Goal: Contribute content: Contribute content

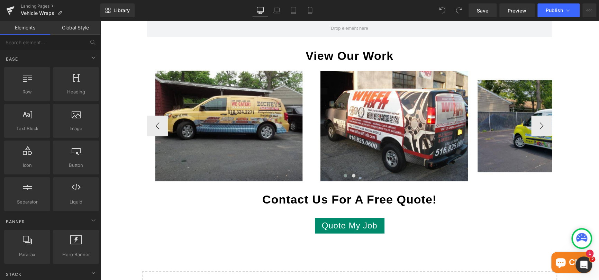
scroll to position [969, 0]
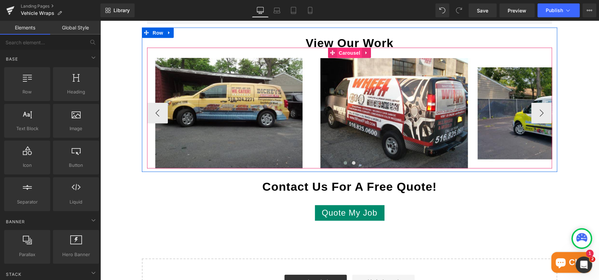
click at [348, 53] on span "Carousel" at bounding box center [349, 53] width 25 height 10
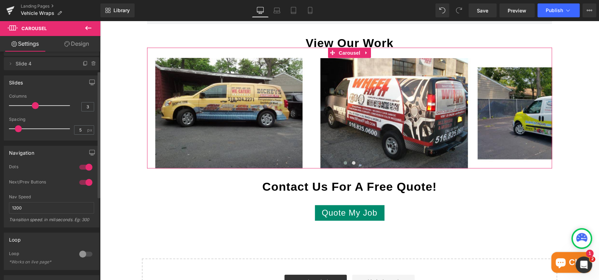
scroll to position [0, 0]
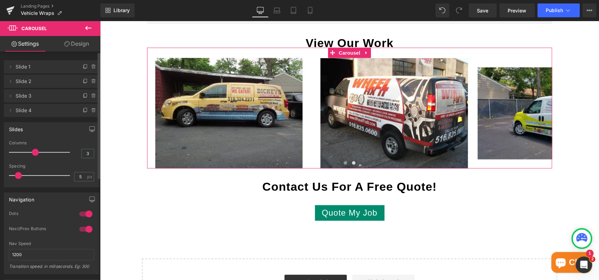
type input "4"
click at [44, 152] on div at bounding box center [40, 152] width 57 height 14
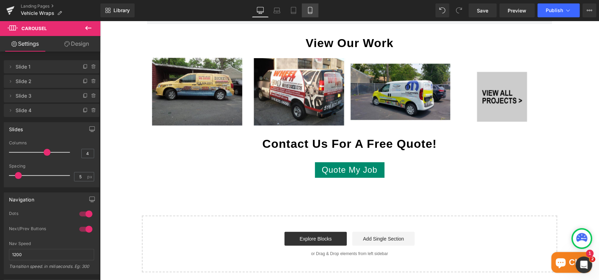
click at [311, 10] on icon at bounding box center [310, 10] width 7 height 7
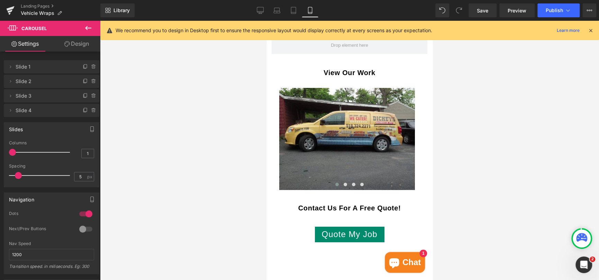
scroll to position [1446, 0]
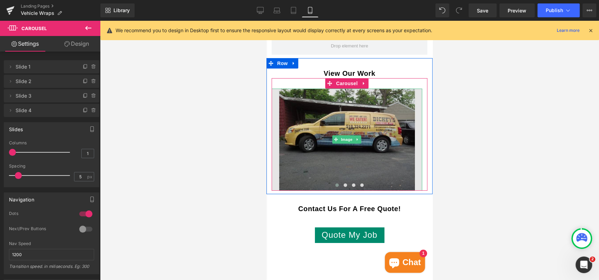
click at [407, 130] on img at bounding box center [347, 140] width 151 height 102
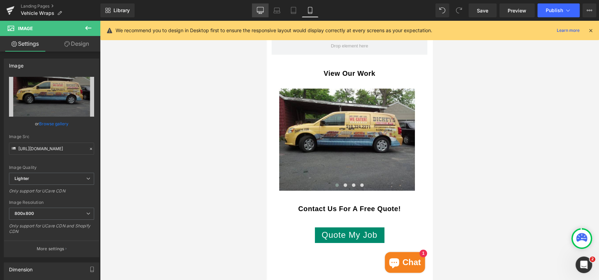
click at [259, 6] on link "Desktop" at bounding box center [260, 10] width 17 height 14
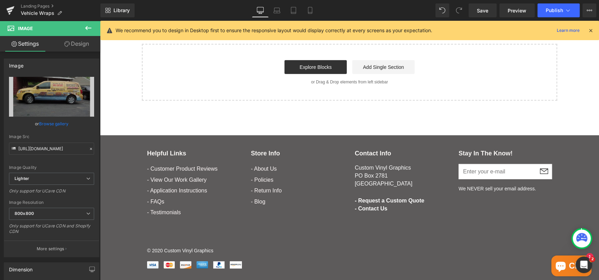
scroll to position [943, 0]
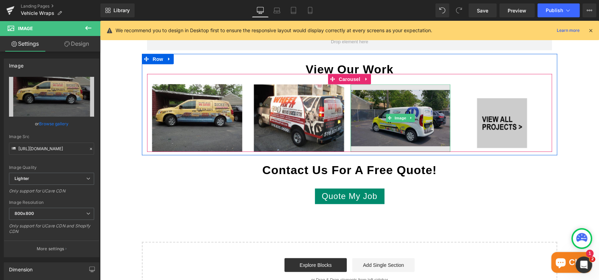
click at [398, 108] on img at bounding box center [401, 117] width 100 height 67
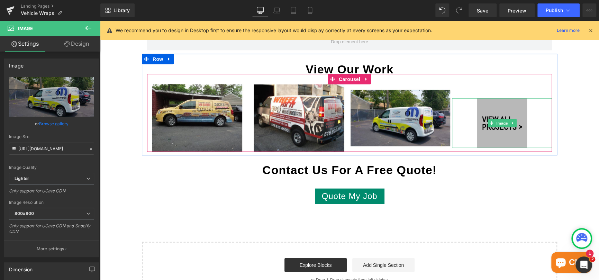
click at [490, 107] on img at bounding box center [502, 123] width 50 height 50
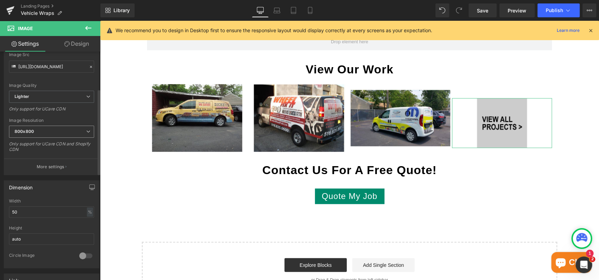
scroll to position [104, 0]
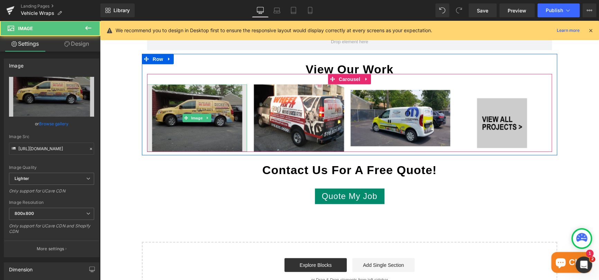
click at [215, 101] on img at bounding box center [197, 117] width 100 height 67
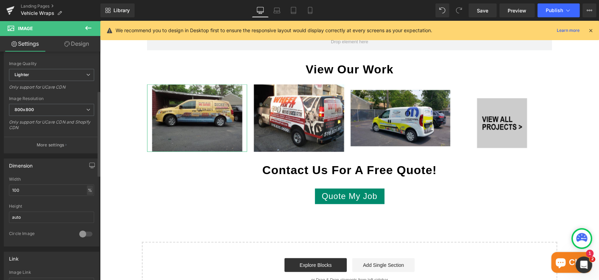
click at [89, 188] on div "%" at bounding box center [90, 190] width 6 height 9
click at [88, 210] on li "px" at bounding box center [89, 211] width 9 height 10
type input "288.74"
click at [85, 215] on input "auto" at bounding box center [51, 216] width 85 height 11
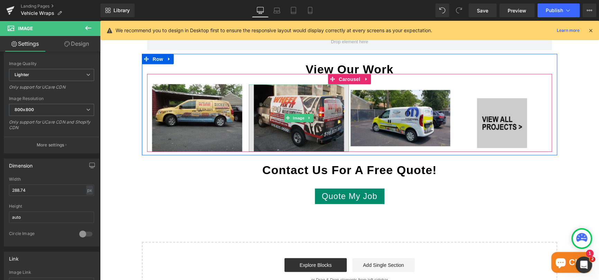
click at [265, 119] on img at bounding box center [299, 117] width 100 height 67
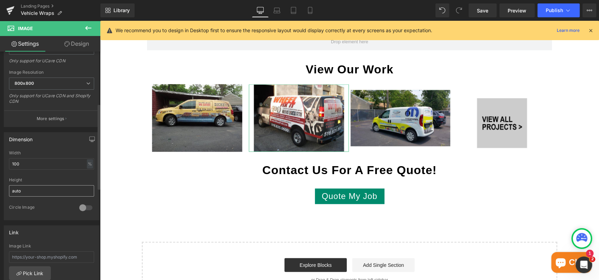
scroll to position [138, 0]
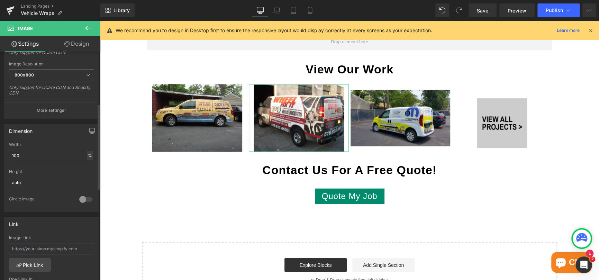
click at [89, 152] on div "%" at bounding box center [90, 155] width 6 height 9
click at [85, 175] on li "px" at bounding box center [89, 176] width 9 height 10
type input "288.74"
drag, startPoint x: 41, startPoint y: 155, endPoint x: -16, endPoint y: 158, distance: 56.9
click at [0, 158] on html "Carousel You are previewing how the will restyle your page. You can not edit El…" at bounding box center [299, 140] width 599 height 280
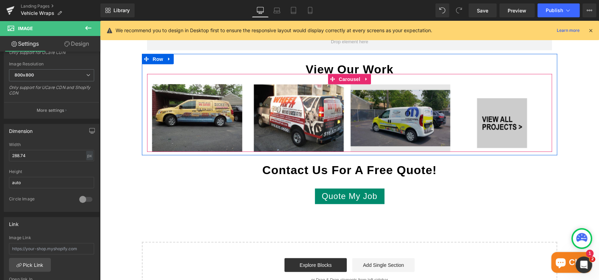
click at [383, 106] on img at bounding box center [401, 117] width 100 height 67
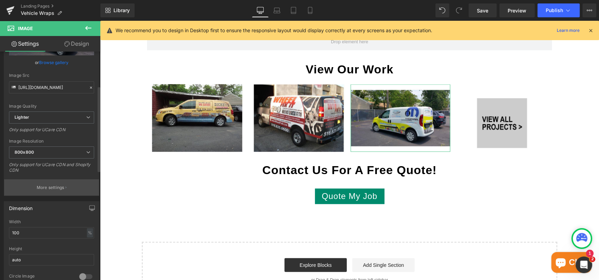
scroll to position [104, 0]
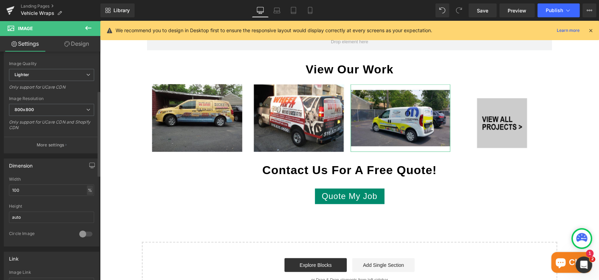
click at [89, 191] on div "%" at bounding box center [90, 190] width 6 height 9
click at [87, 209] on li "px" at bounding box center [89, 211] width 9 height 10
type input "288.74"
click at [38, 190] on input "288.74" at bounding box center [51, 189] width 85 height 11
click at [38, 217] on input "auto" at bounding box center [51, 216] width 85 height 11
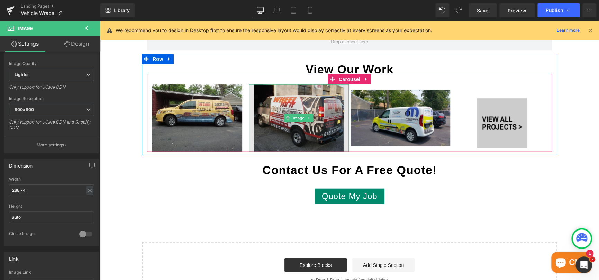
click at [262, 134] on img at bounding box center [299, 117] width 100 height 67
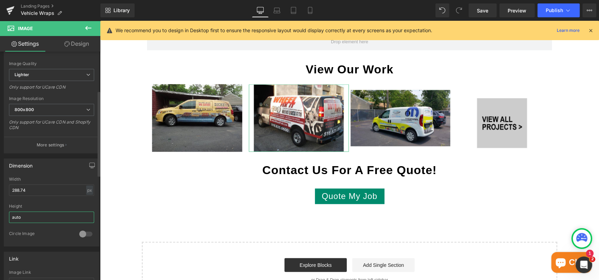
click at [89, 214] on input "auto" at bounding box center [51, 216] width 85 height 11
click at [72, 218] on input "auto" at bounding box center [51, 216] width 85 height 11
click at [81, 206] on div "Height" at bounding box center [51, 206] width 85 height 5
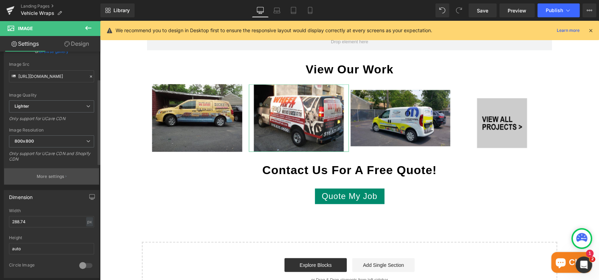
click at [51, 181] on button "More settings" at bounding box center [51, 176] width 95 height 16
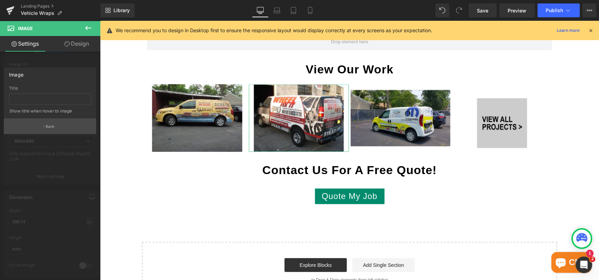
click at [53, 124] on p "Back" at bounding box center [50, 126] width 9 height 5
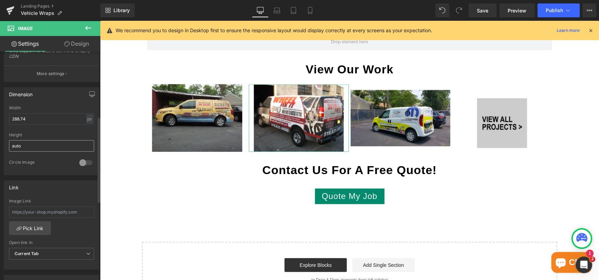
scroll to position [176, 0]
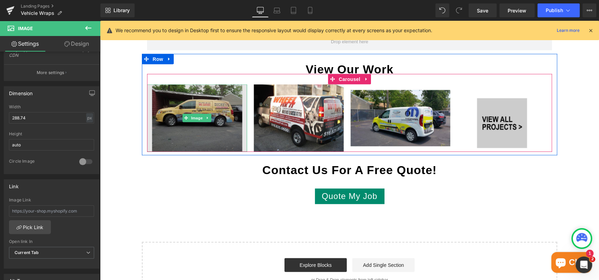
click at [174, 109] on img at bounding box center [197, 117] width 100 height 67
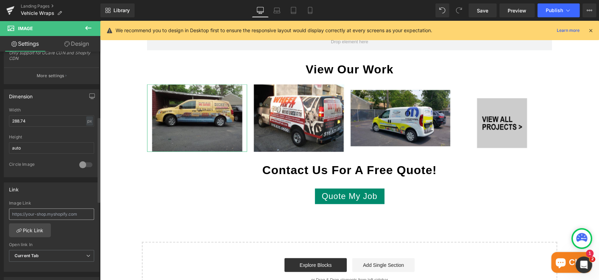
scroll to position [208, 0]
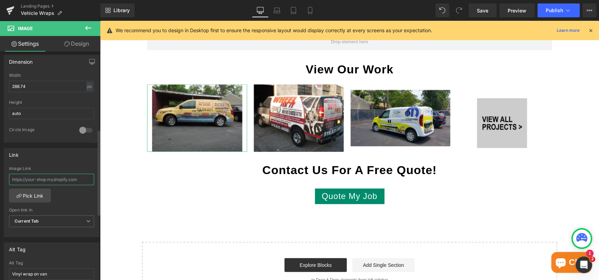
drag, startPoint x: 80, startPoint y: 180, endPoint x: 4, endPoint y: 178, distance: 75.5
click at [4, 178] on div "Image Link Pick Link Current Tab New Tab Open link In Current Tab Current Tab N…" at bounding box center [51, 201] width 95 height 71
paste input "[URL][DOMAIN_NAME]"
type input "[URL][DOMAIN_NAME]"
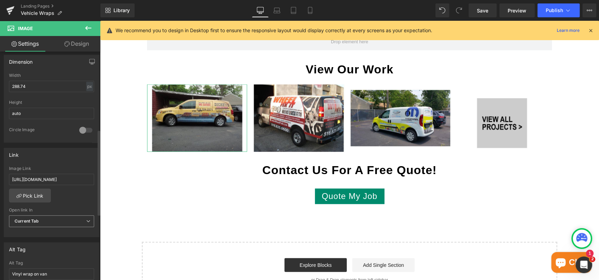
scroll to position [0, 0]
click at [38, 222] on b "Current Tab" at bounding box center [27, 220] width 25 height 5
click at [35, 241] on div "New Tab" at bounding box center [28, 243] width 18 height 5
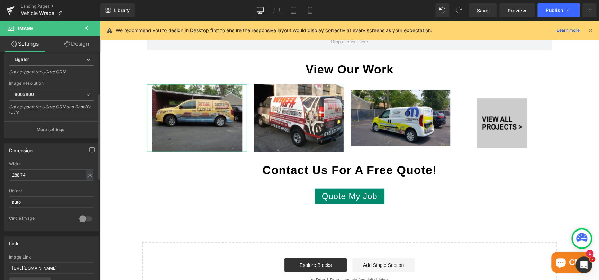
scroll to position [107, 0]
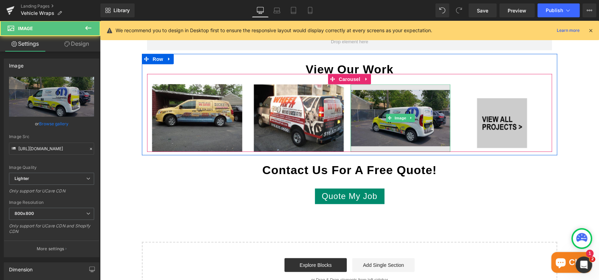
click at [360, 114] on img at bounding box center [401, 117] width 100 height 67
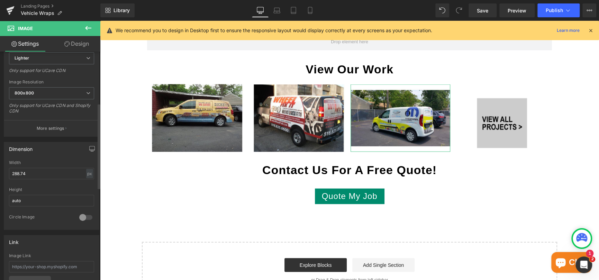
scroll to position [138, 0]
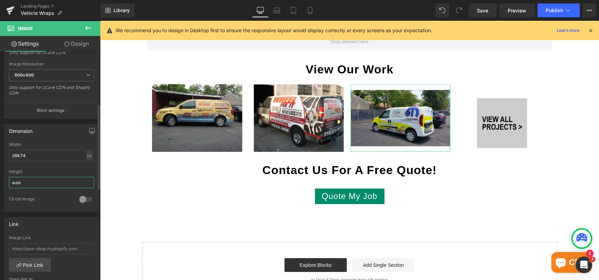
click at [43, 179] on input "auto" at bounding box center [51, 182] width 85 height 11
drag, startPoint x: 52, startPoint y: 182, endPoint x: -2, endPoint y: 184, distance: 53.7
click at [0, 184] on html "Carousel You are previewing how the will restyle your page. You can not edit El…" at bounding box center [299, 140] width 599 height 280
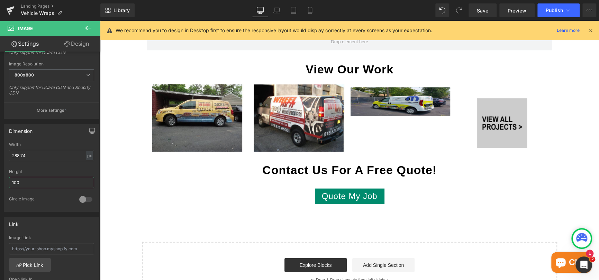
drag, startPoint x: 24, startPoint y: 182, endPoint x: -4, endPoint y: 182, distance: 28.7
click at [0, 182] on html "Carousel You are previewing how the will restyle your page. You can not edit El…" at bounding box center [299, 140] width 599 height 280
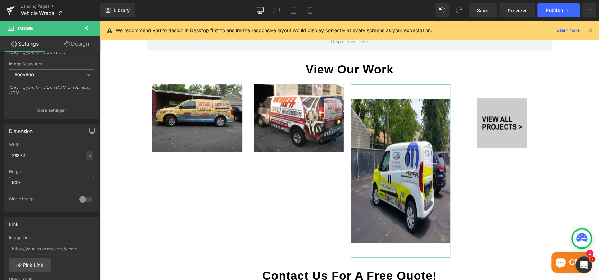
drag, startPoint x: 25, startPoint y: 183, endPoint x: -26, endPoint y: 184, distance: 50.6
click at [0, 184] on html "Carousel You are previewing how the will restyle your page. You can not edit El…" at bounding box center [299, 140] width 599 height 280
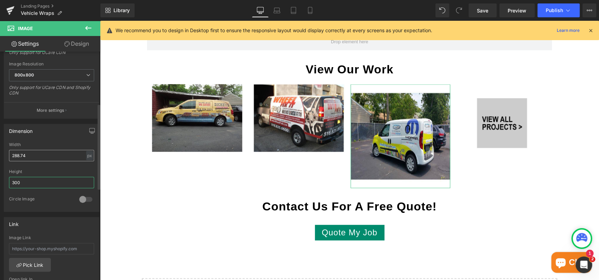
type input "300"
drag, startPoint x: 39, startPoint y: 158, endPoint x: -24, endPoint y: 152, distance: 62.9
click at [0, 152] on html "Carousel You are previewing how the will restyle your page. You can not edit El…" at bounding box center [299, 140] width 599 height 280
click at [44, 187] on input "300" at bounding box center [51, 182] width 85 height 11
drag, startPoint x: 38, startPoint y: 181, endPoint x: -6, endPoint y: 180, distance: 44.7
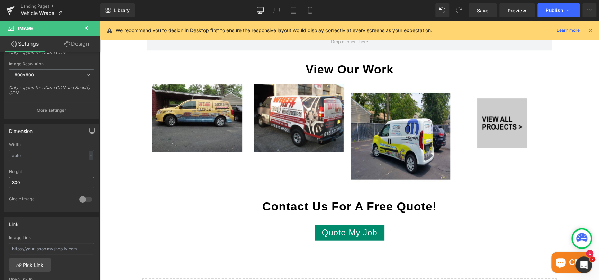
click at [0, 180] on html "Carousel You are previewing how the will restyle your page. You can not edit El…" at bounding box center [299, 140] width 599 height 280
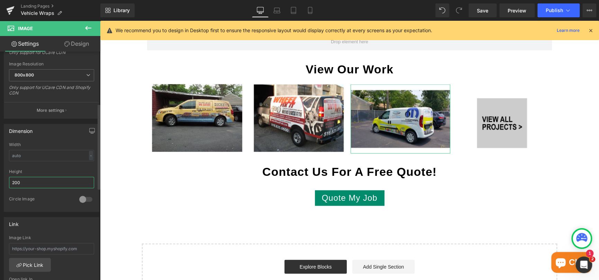
drag, startPoint x: 21, startPoint y: 181, endPoint x: 15, endPoint y: 183, distance: 6.9
click at [15, 183] on input "200" at bounding box center [51, 182] width 85 height 11
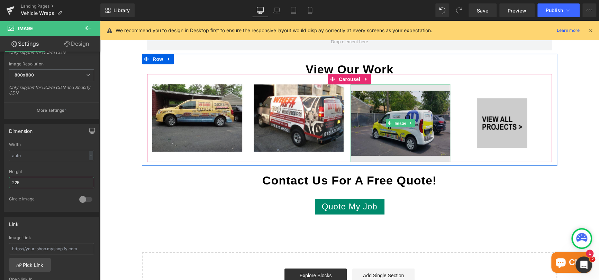
type input "225"
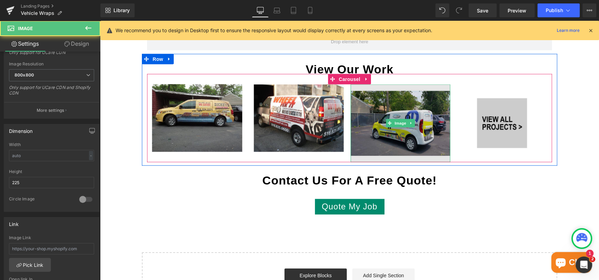
click at [387, 86] on img at bounding box center [401, 123] width 100 height 78
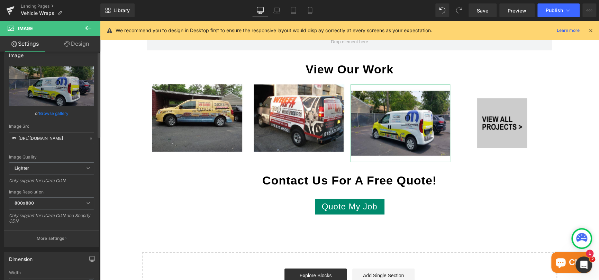
scroll to position [0, 0]
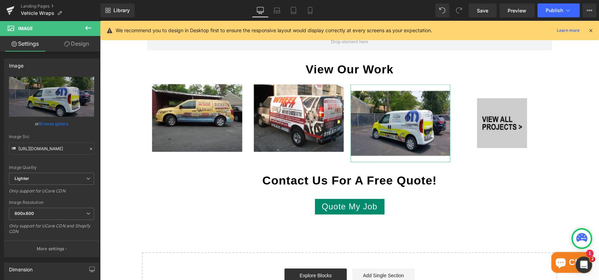
click at [80, 45] on link "Design" at bounding box center [77, 44] width 50 height 16
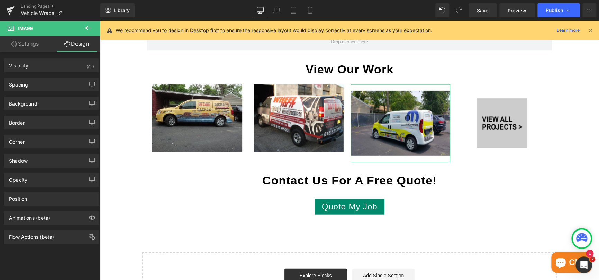
click at [22, 45] on link "Settings" at bounding box center [25, 44] width 50 height 16
type input "auto"
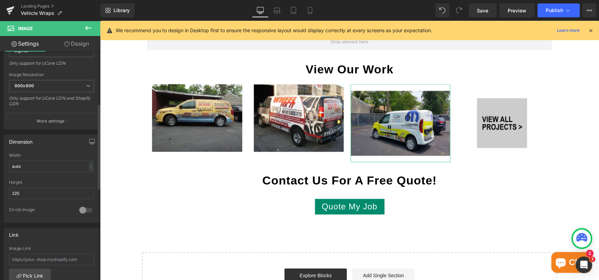
scroll to position [138, 0]
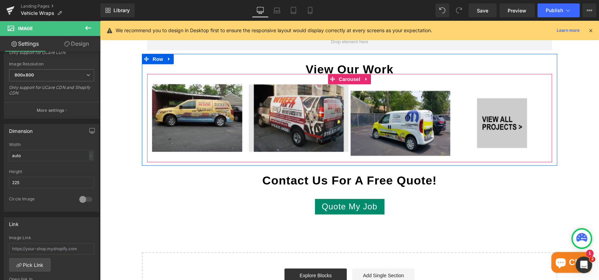
click at [316, 132] on img at bounding box center [299, 117] width 100 height 67
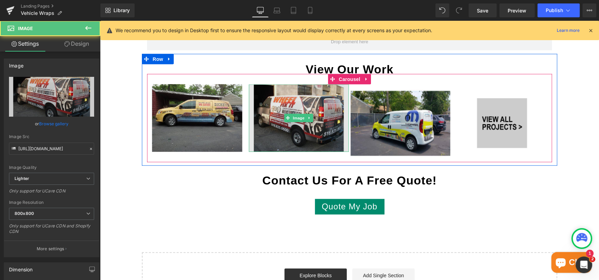
click at [278, 109] on img at bounding box center [299, 117] width 100 height 67
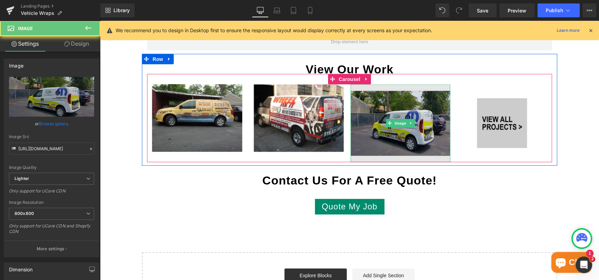
click at [370, 105] on img at bounding box center [401, 123] width 100 height 78
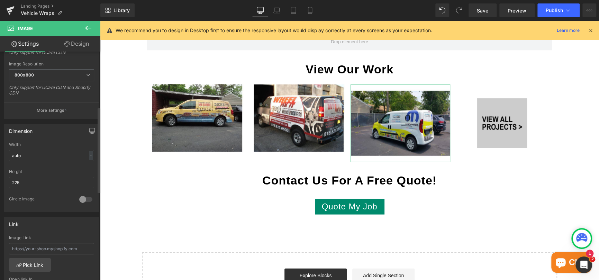
scroll to position [173, 0]
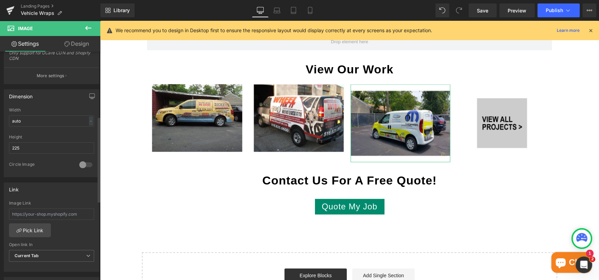
click at [88, 166] on div at bounding box center [86, 164] width 17 height 11
click at [79, 164] on div at bounding box center [86, 164] width 17 height 11
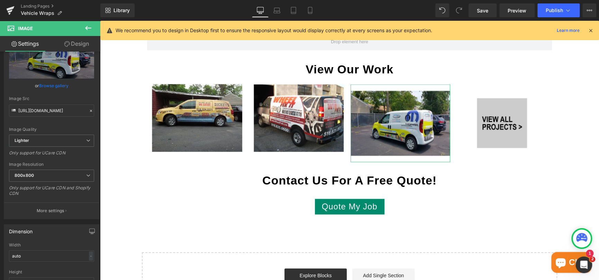
scroll to position [35, 0]
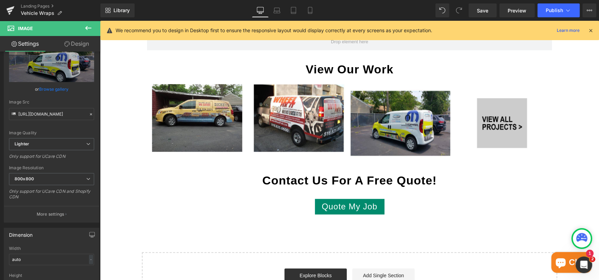
click at [90, 28] on icon at bounding box center [88, 28] width 8 height 8
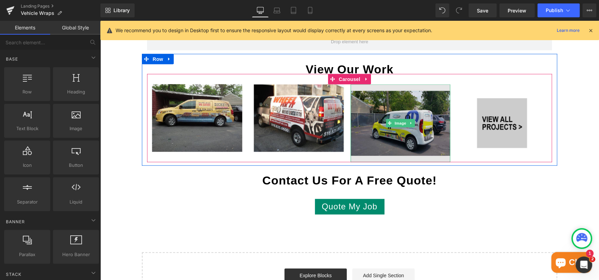
click at [371, 121] on img at bounding box center [401, 123] width 100 height 78
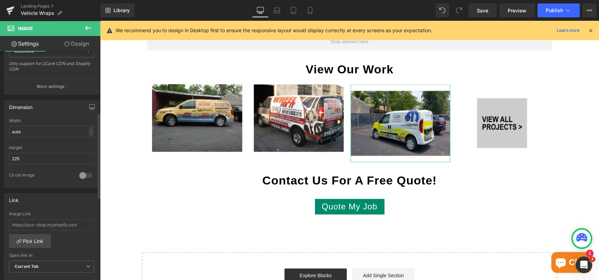
scroll to position [173, 0]
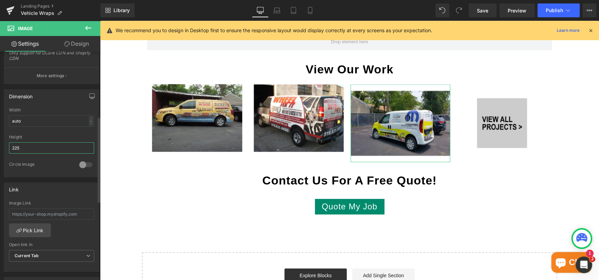
drag, startPoint x: 26, startPoint y: 144, endPoint x: 8, endPoint y: 144, distance: 18.3
click at [8, 144] on div "auto Width auto - % px 225px Height 225 0 Circle Image" at bounding box center [51, 142] width 95 height 69
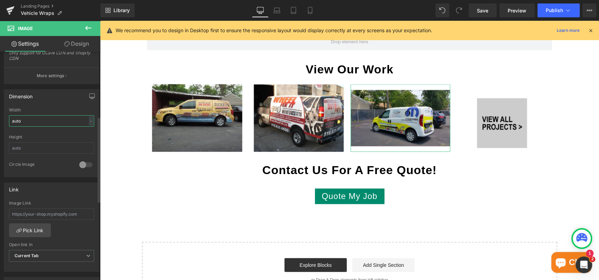
click at [27, 121] on input "auto" at bounding box center [51, 120] width 85 height 11
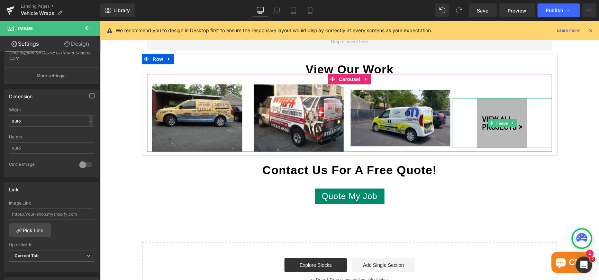
click at [494, 104] on img at bounding box center [502, 123] width 50 height 50
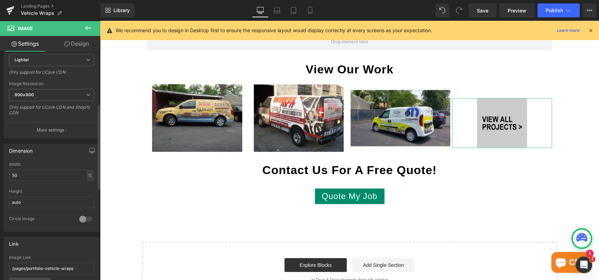
scroll to position [138, 0]
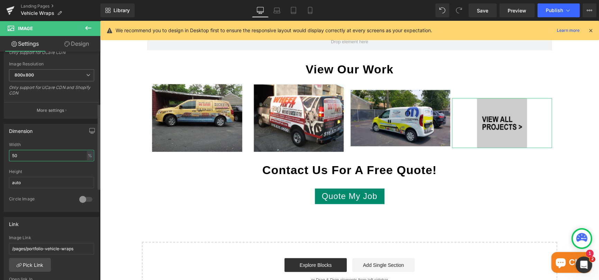
click at [27, 154] on input "50" at bounding box center [51, 155] width 85 height 11
type input "5"
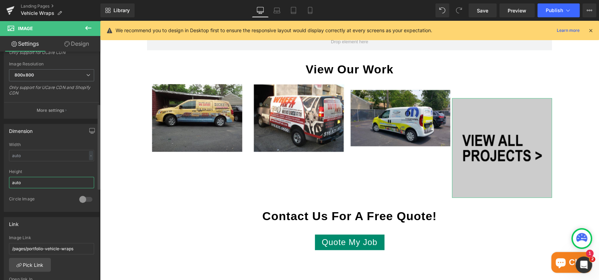
click at [36, 183] on input "auto" at bounding box center [51, 182] width 85 height 11
click at [25, 158] on input "text" at bounding box center [51, 155] width 85 height 11
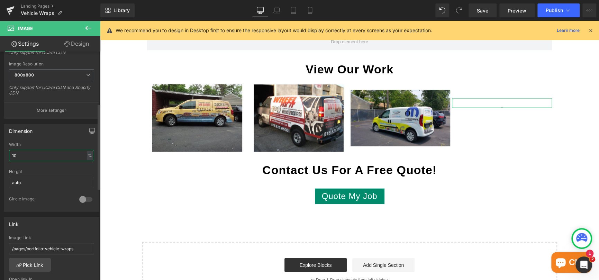
type input "100"
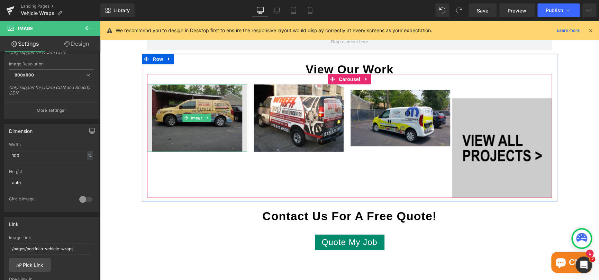
click at [188, 113] on img at bounding box center [197, 117] width 100 height 67
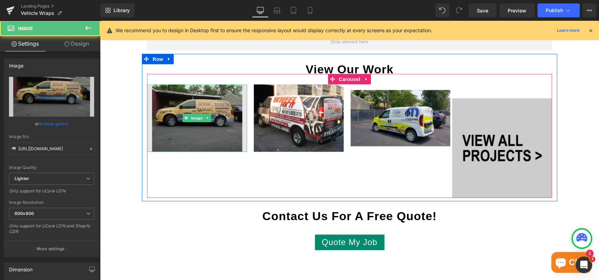
click at [195, 101] on img at bounding box center [197, 117] width 100 height 67
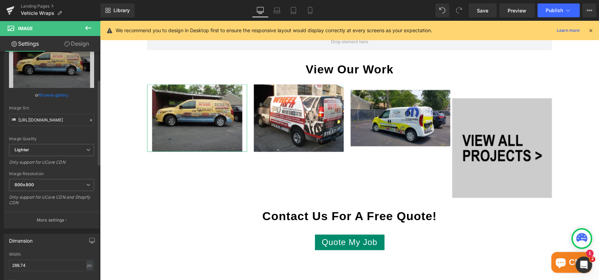
scroll to position [104, 0]
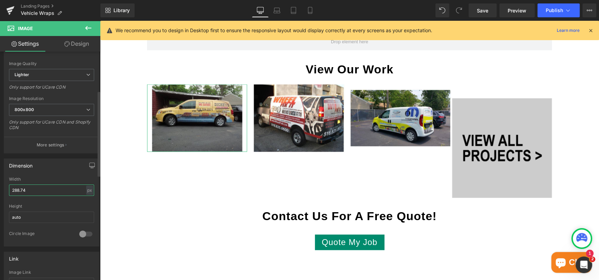
drag, startPoint x: 40, startPoint y: 191, endPoint x: 5, endPoint y: 188, distance: 34.8
click at [5, 188] on div "288.74px Width 288.74 px % px auto Height auto 0 Circle Image" at bounding box center [51, 211] width 95 height 69
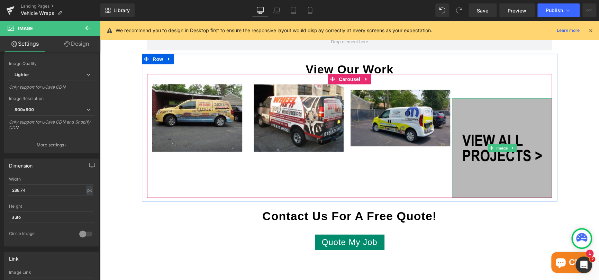
click at [505, 113] on img at bounding box center [502, 148] width 100 height 100
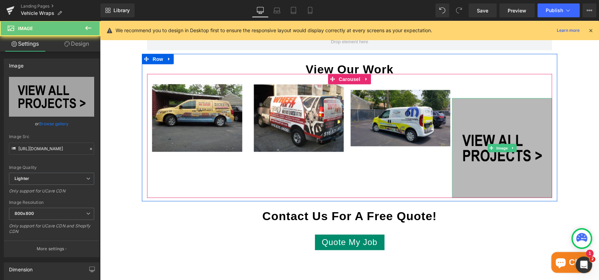
click at [486, 114] on img at bounding box center [502, 148] width 100 height 100
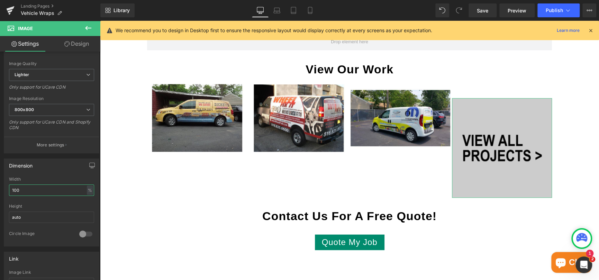
drag, startPoint x: 36, startPoint y: 191, endPoint x: -5, endPoint y: 192, distance: 41.6
click at [0, 192] on html "Carousel You are previewing how the will restyle your page. You can not edit El…" at bounding box center [299, 140] width 599 height 280
click at [87, 187] on div "%" at bounding box center [90, 190] width 6 height 9
click at [85, 210] on li "px" at bounding box center [89, 211] width 9 height 10
click at [35, 192] on input "288.74" at bounding box center [51, 189] width 85 height 11
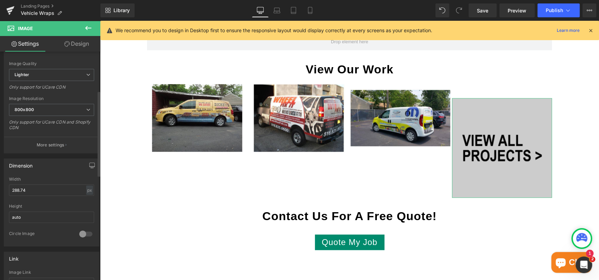
click at [48, 208] on div "Height auto" at bounding box center [51, 217] width 85 height 27
drag, startPoint x: 47, startPoint y: 190, endPoint x: -1, endPoint y: 189, distance: 47.4
click at [0, 189] on html "Carousel You are previewing how the will restyle your page. You can not edit El…" at bounding box center [299, 140] width 599 height 280
click at [56, 167] on div "Dimension" at bounding box center [51, 165] width 95 height 13
click at [37, 216] on input "auto" at bounding box center [51, 216] width 85 height 11
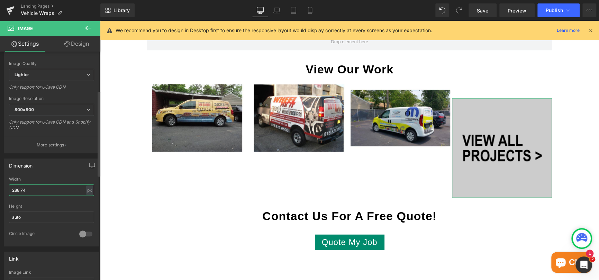
drag, startPoint x: 15, startPoint y: 188, endPoint x: 10, endPoint y: 190, distance: 5.4
click at [10, 190] on input "288.74" at bounding box center [51, 189] width 85 height 11
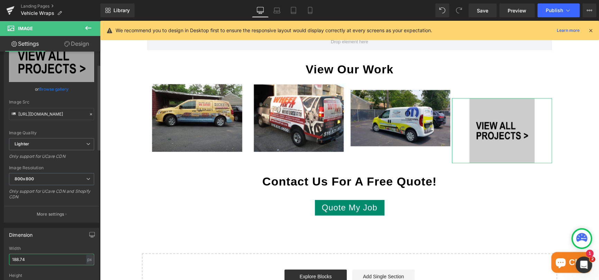
scroll to position [0, 0]
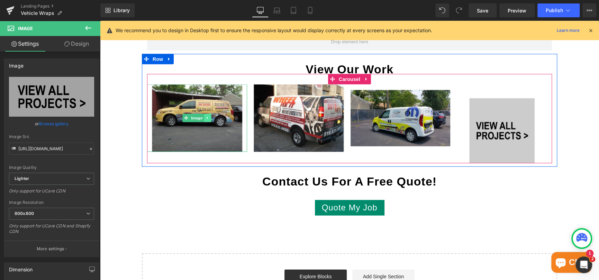
type input "188.74"
click at [206, 120] on link at bounding box center [207, 118] width 7 height 8
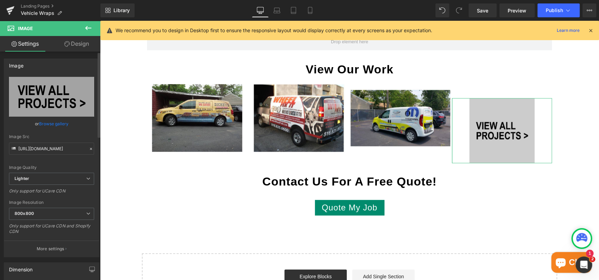
click at [89, 150] on icon at bounding box center [91, 148] width 5 height 5
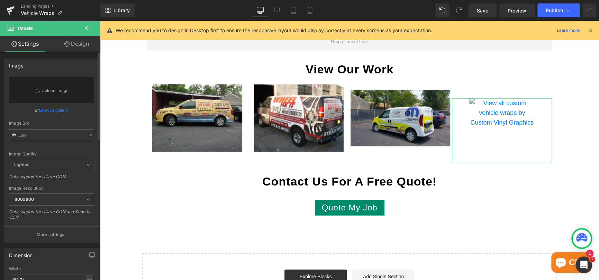
click at [30, 133] on input "text" at bounding box center [51, 135] width 85 height 12
click at [59, 135] on input "text" at bounding box center [51, 135] width 85 height 12
click at [58, 89] on link "Replace Image" at bounding box center [51, 90] width 85 height 26
type input "C:\fakepath\Ebony.jpg"
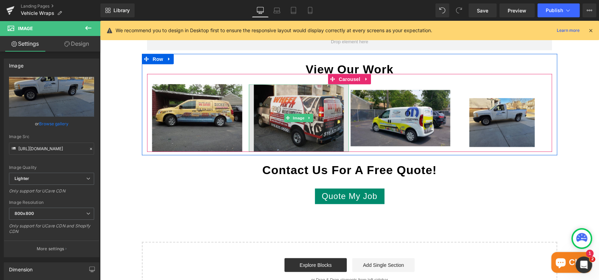
type input "[URL][DOMAIN_NAME]"
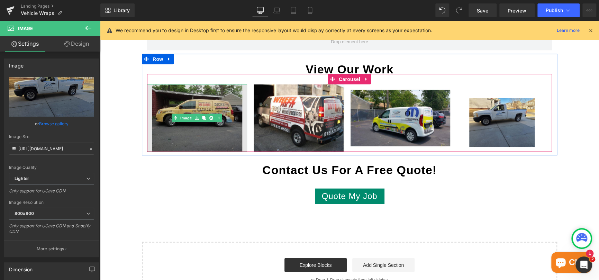
click at [219, 128] on img at bounding box center [197, 117] width 100 height 67
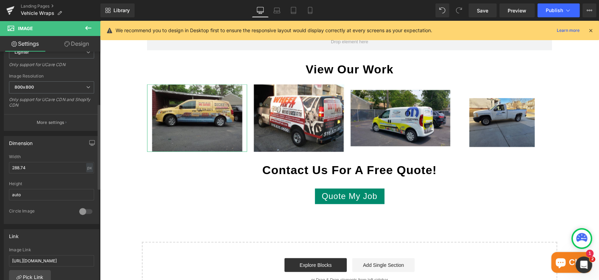
scroll to position [138, 0]
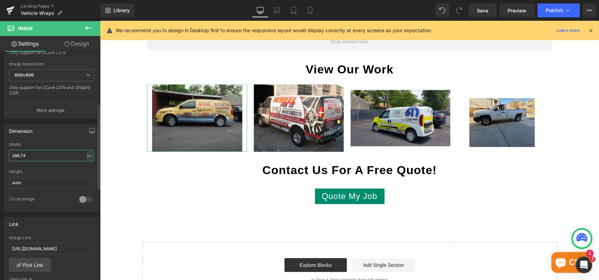
drag, startPoint x: 79, startPoint y: 156, endPoint x: 0, endPoint y: 155, distance: 79.3
click at [0, 155] on div "Dimension 288.74px Width 288.74 px % px auto Height auto 0 Circle Image" at bounding box center [51, 165] width 103 height 93
type input "300"
click at [43, 183] on input "auto" at bounding box center [51, 182] width 85 height 11
click at [580, 261] on icon "Open Intercom Messenger" at bounding box center [582, 263] width 11 height 11
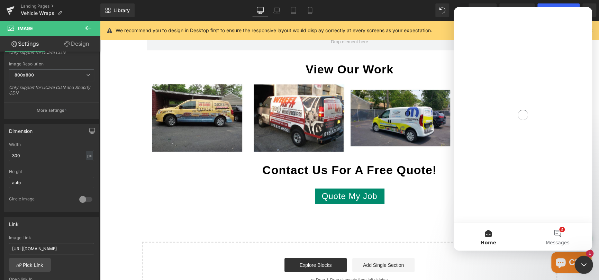
scroll to position [0, 0]
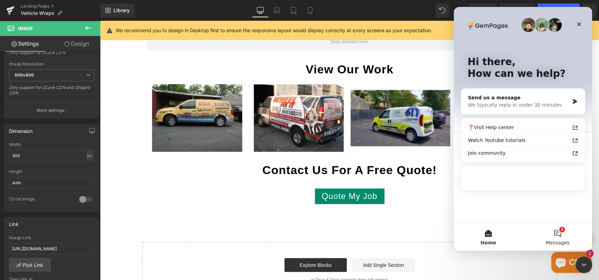
click at [560, 237] on button "2 Messages" at bounding box center [557, 237] width 69 height 28
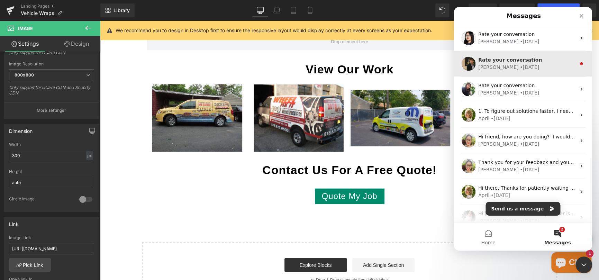
click at [520, 68] on div "• [DATE]" at bounding box center [529, 67] width 19 height 7
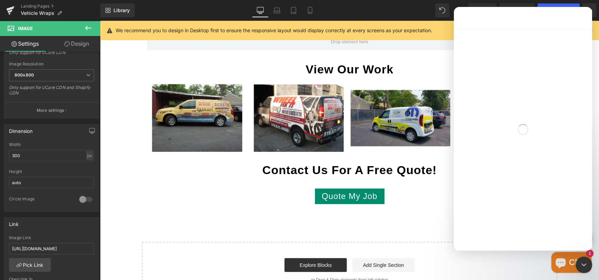
scroll to position [61, 0]
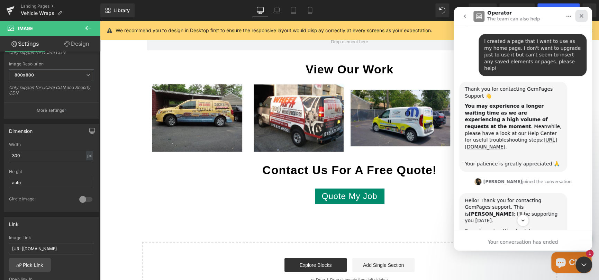
click at [579, 16] on icon "Close" at bounding box center [582, 16] width 6 height 6
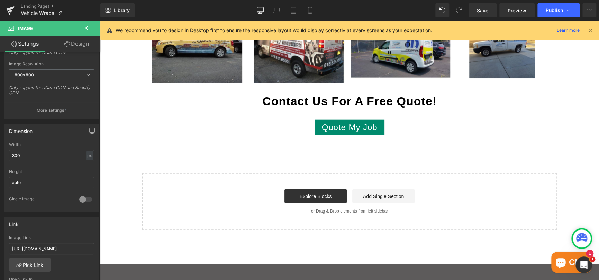
scroll to position [1012, 0]
click at [303, 191] on link "Explore Blocks" at bounding box center [316, 196] width 62 height 14
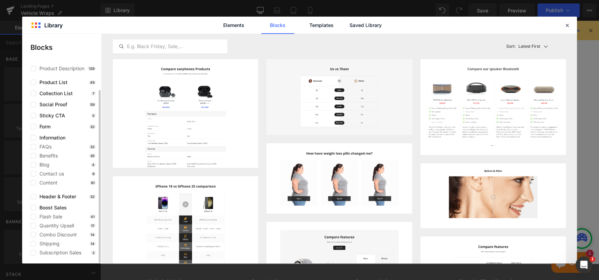
scroll to position [0, 0]
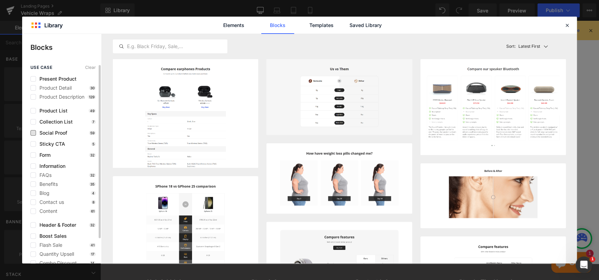
click at [36, 134] on span "Social Proof" at bounding box center [51, 133] width 31 height 6
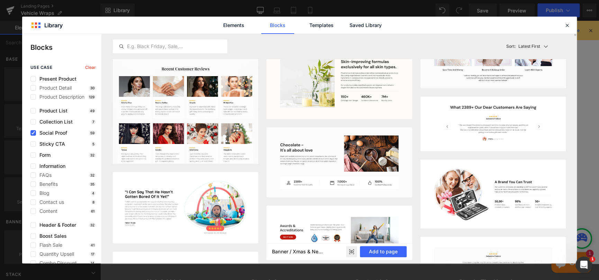
scroll to position [10, 0]
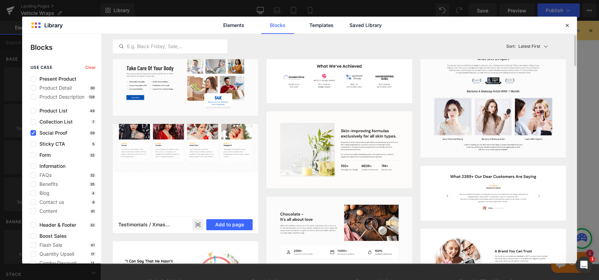
click at [242, 138] on img at bounding box center [185, 111] width 145 height 122
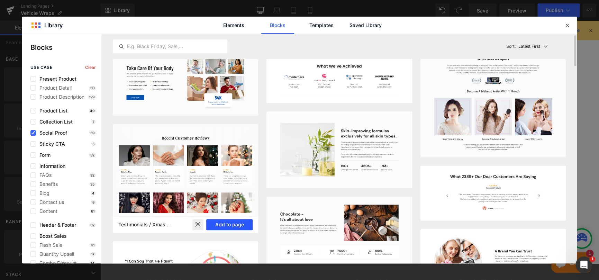
click at [239, 222] on button "Add to page" at bounding box center [229, 224] width 47 height 11
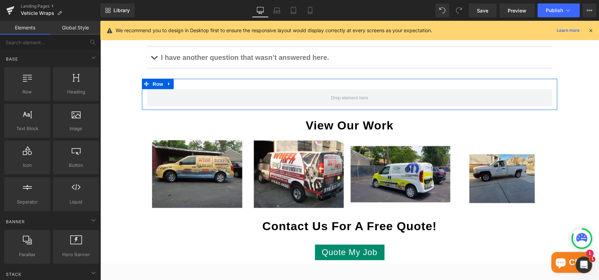
scroll to position [852, 0]
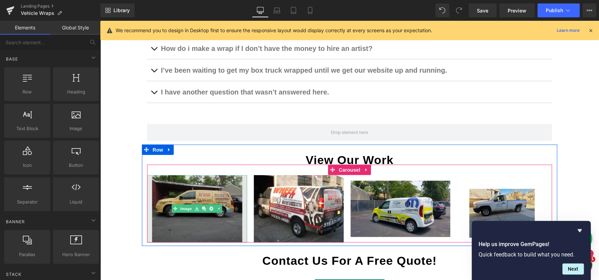
click at [221, 217] on img at bounding box center [197, 208] width 100 height 67
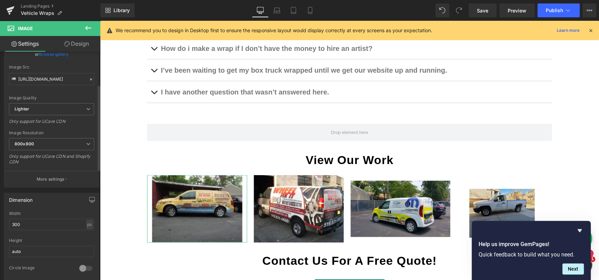
scroll to position [104, 0]
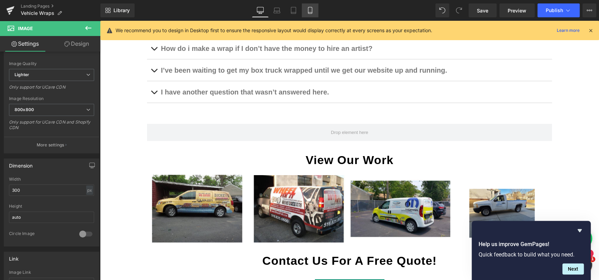
click at [312, 7] on icon at bounding box center [310, 10] width 4 height 7
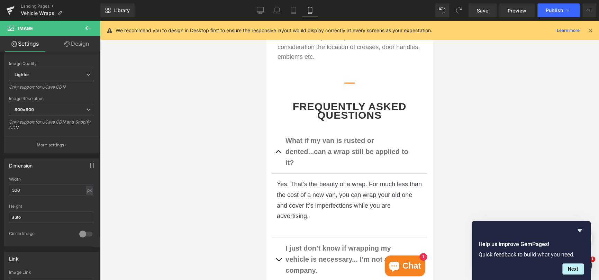
scroll to position [1355, 0]
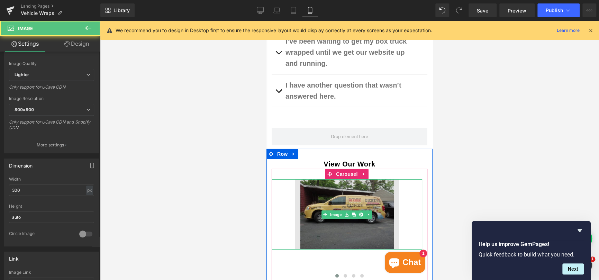
click at [343, 219] on img at bounding box center [347, 214] width 104 height 70
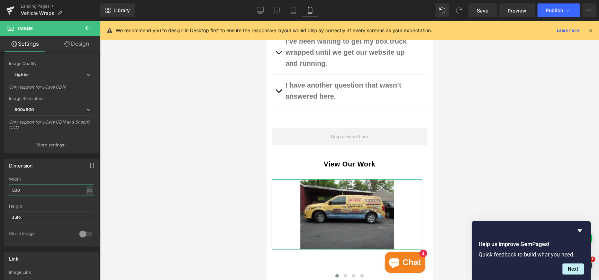
drag, startPoint x: 25, startPoint y: 189, endPoint x: -6, endPoint y: 189, distance: 30.5
click at [0, 189] on html "Carousel You are previewing how the will restyle your page. You can not edit El…" at bounding box center [299, 140] width 599 height 280
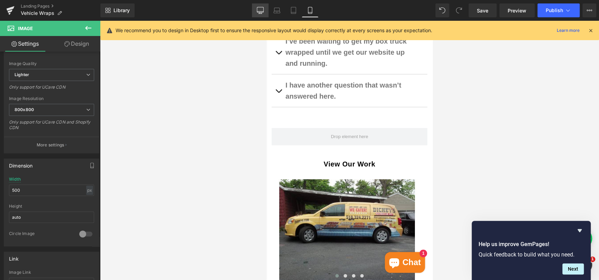
click at [259, 12] on icon at bounding box center [260, 10] width 7 height 7
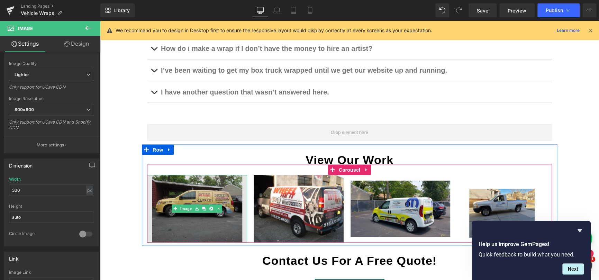
click at [195, 220] on img at bounding box center [197, 208] width 100 height 67
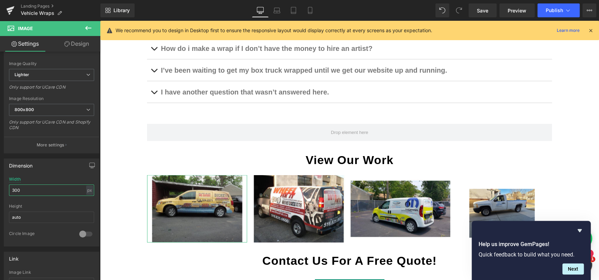
drag, startPoint x: 33, startPoint y: 191, endPoint x: -2, endPoint y: 190, distance: 34.6
click at [0, 190] on html "Carousel You are previewing how the will restyle your page. You can not edit El…" at bounding box center [299, 140] width 599 height 280
type input "500"
click at [310, 6] on link "Mobile" at bounding box center [310, 10] width 17 height 14
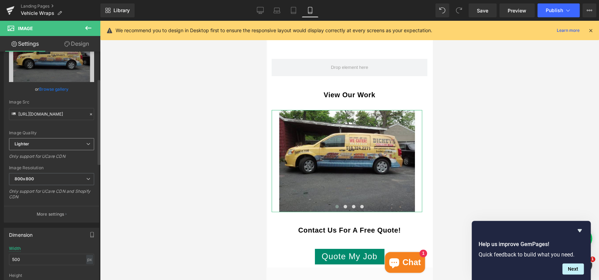
scroll to position [35, 0]
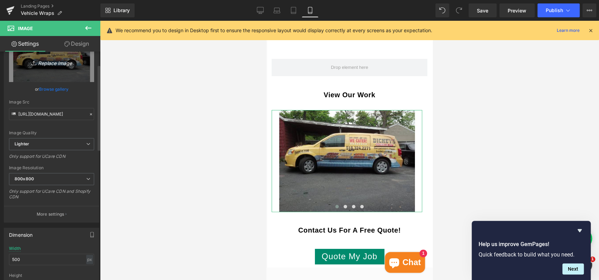
click at [51, 68] on link "Replace Image" at bounding box center [51, 62] width 85 height 40
type input "C:\fakepath\Construction Wrap.png"
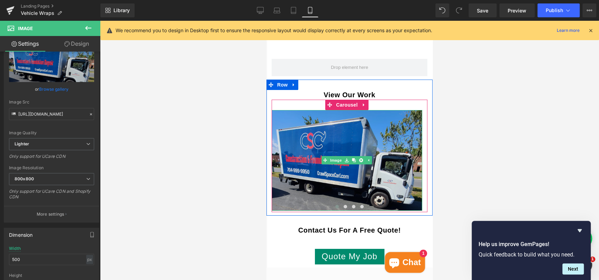
type input "[URL][DOMAIN_NAME]"
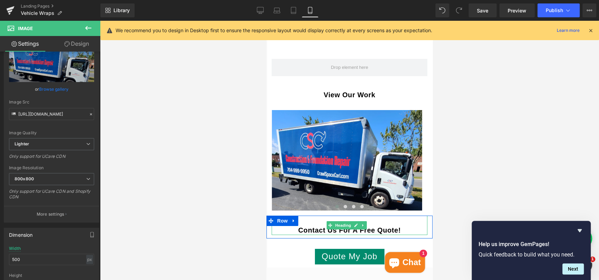
click at [395, 225] on h2 "Contact Us For A Free Quote!" at bounding box center [350, 230] width 156 height 10
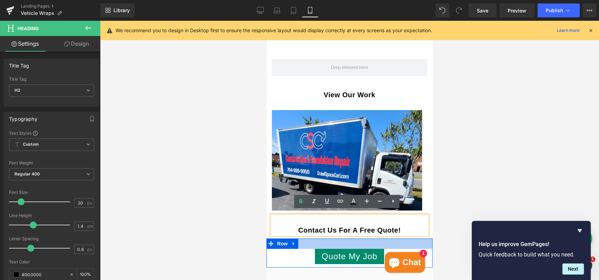
click at [355, 241] on div at bounding box center [350, 243] width 166 height 10
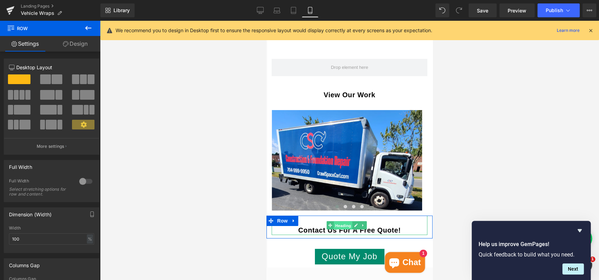
click at [341, 221] on span "Heading" at bounding box center [343, 225] width 19 height 8
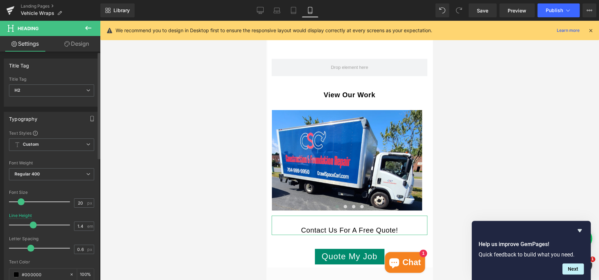
click at [33, 225] on span at bounding box center [33, 225] width 7 height 7
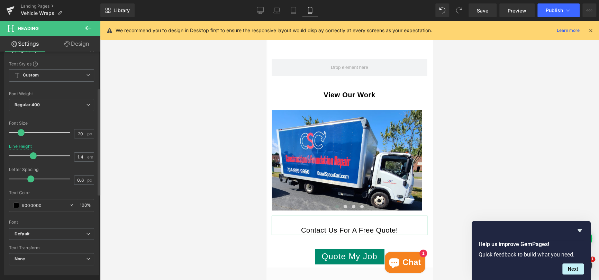
scroll to position [104, 0]
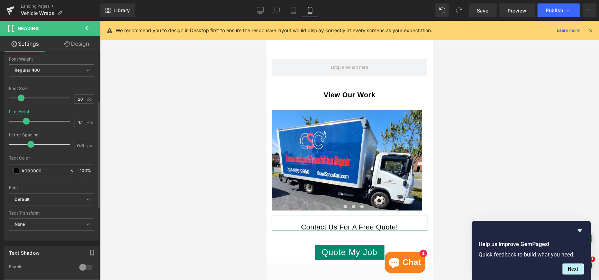
type input "1"
drag, startPoint x: 32, startPoint y: 121, endPoint x: 24, endPoint y: 126, distance: 9.1
click at [24, 126] on div at bounding box center [40, 121] width 57 height 14
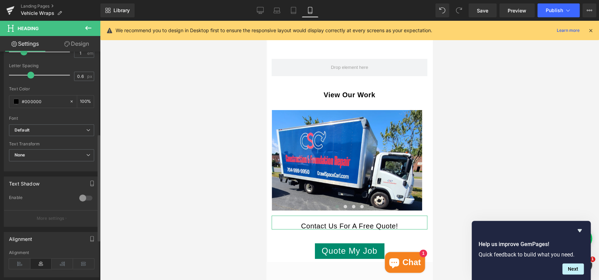
scroll to position [208, 0]
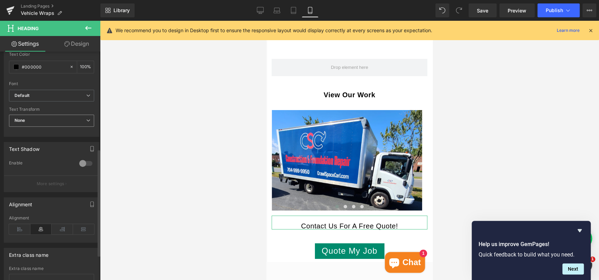
click at [41, 116] on span "None" at bounding box center [51, 121] width 85 height 12
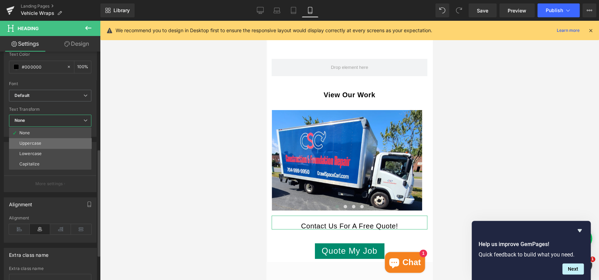
click at [38, 141] on div "Uppercase" at bounding box center [30, 143] width 22 height 5
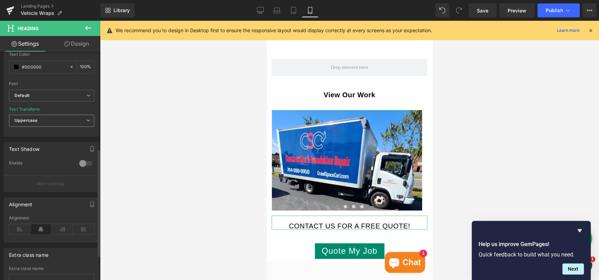
click at [41, 120] on span "Uppercase" at bounding box center [51, 121] width 85 height 12
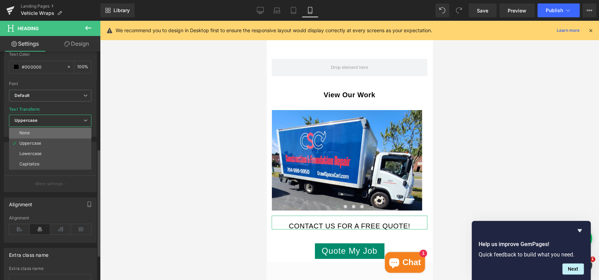
click at [37, 133] on li "None" at bounding box center [50, 133] width 82 height 10
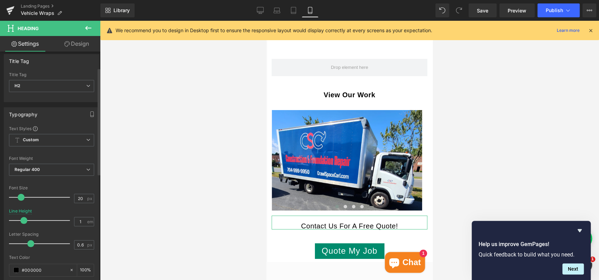
scroll to position [0, 0]
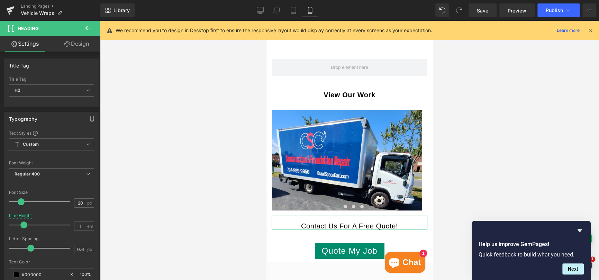
click at [89, 44] on link "Design" at bounding box center [77, 44] width 50 height 16
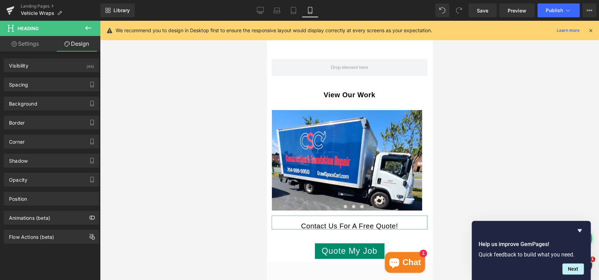
type input "0"
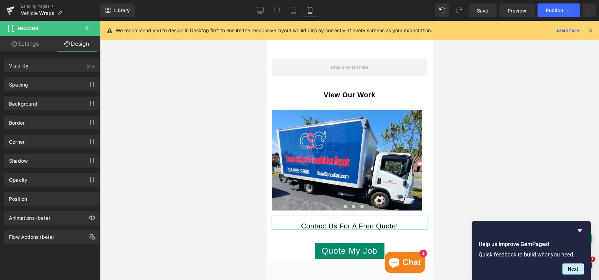
type input "0"
click at [41, 85] on div "Spacing" at bounding box center [51, 84] width 95 height 13
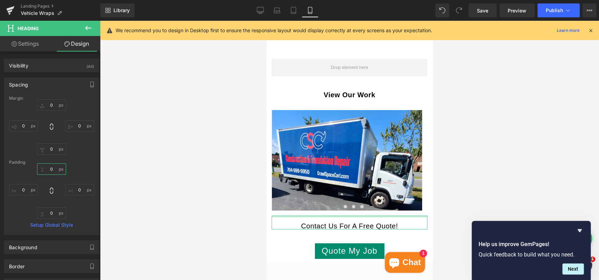
click at [51, 168] on input "0" at bounding box center [51, 168] width 29 height 11
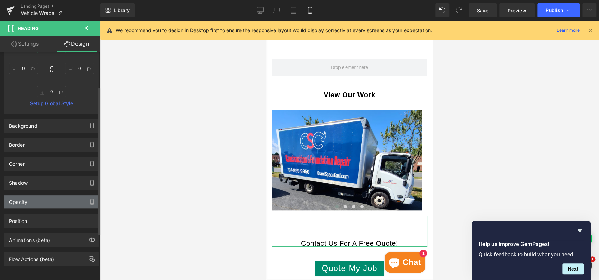
scroll to position [126, 0]
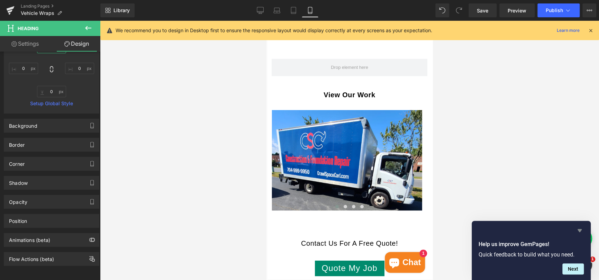
type input "50"
click at [579, 231] on icon "Hide survey" at bounding box center [580, 230] width 4 height 3
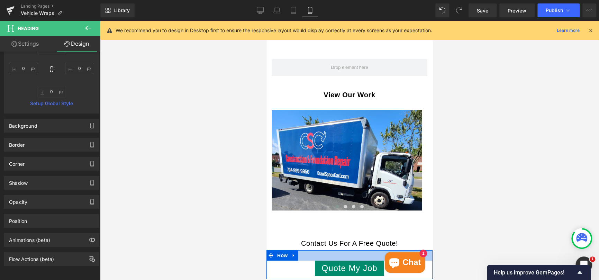
click at [344, 252] on div at bounding box center [350, 255] width 166 height 10
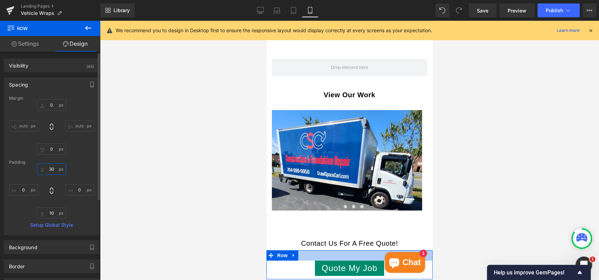
click at [50, 167] on input "30" at bounding box center [51, 168] width 29 height 11
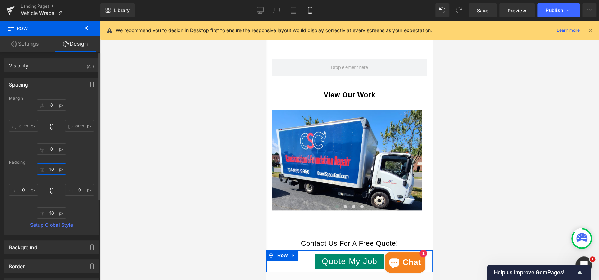
type input "10"
click at [504, 157] on div at bounding box center [349, 150] width 499 height 259
click at [590, 32] on icon at bounding box center [591, 30] width 6 height 6
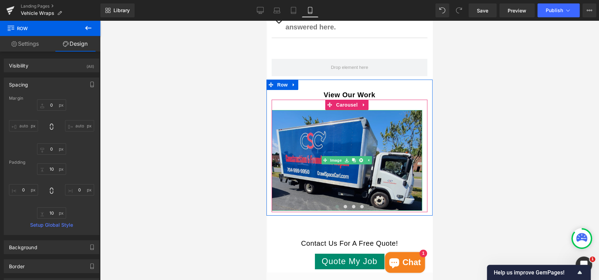
click at [375, 139] on img at bounding box center [347, 160] width 151 height 100
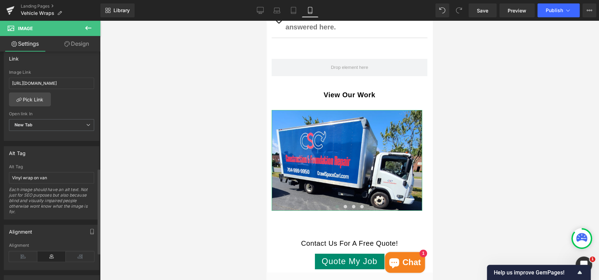
scroll to position [312, 0]
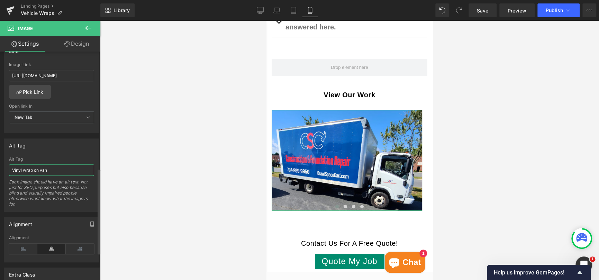
drag, startPoint x: 57, startPoint y: 169, endPoint x: 7, endPoint y: 167, distance: 50.2
click at [7, 167] on div "Vinyl wrap on van Alt Tag Vinyl wrap on van Each image should have an alt text.…" at bounding box center [51, 184] width 95 height 55
type input "Box Truck Wrap - Indian Trail, [GEOGRAPHIC_DATA]"
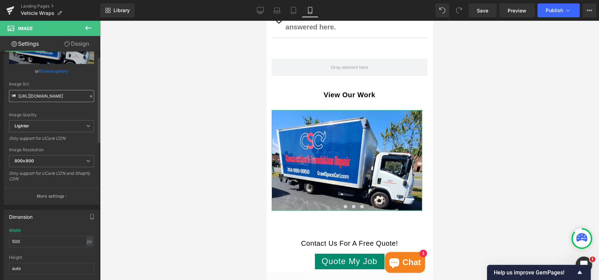
scroll to position [0, 0]
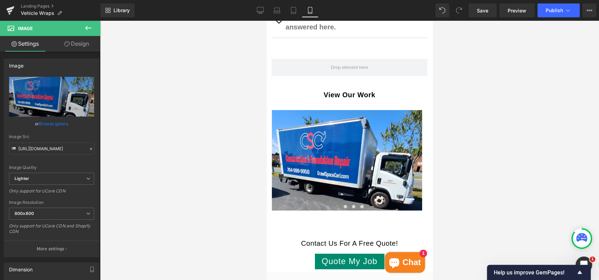
click at [86, 28] on icon at bounding box center [88, 28] width 6 height 4
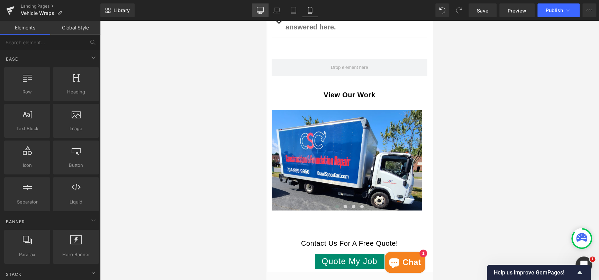
click at [258, 9] on icon at bounding box center [260, 10] width 7 height 7
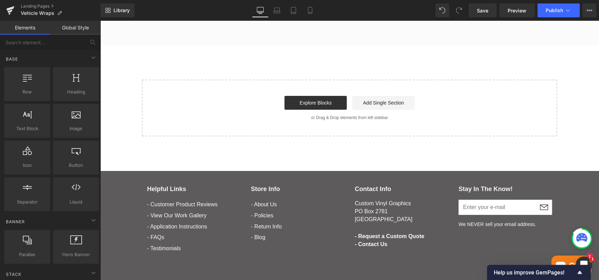
scroll to position [944, 0]
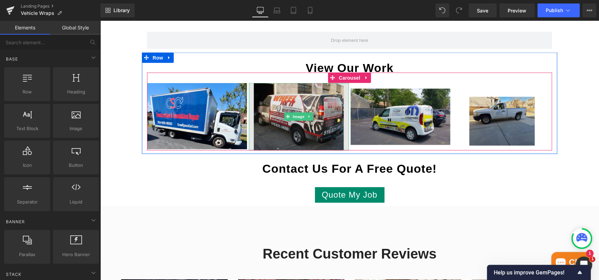
click at [313, 93] on img at bounding box center [299, 116] width 100 height 67
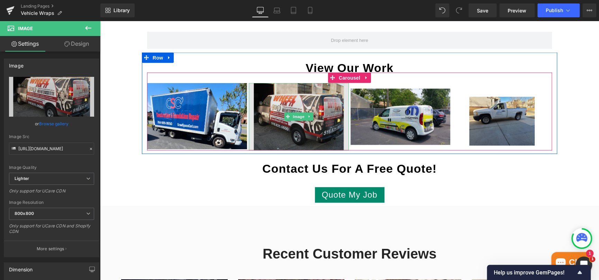
click at [298, 105] on img at bounding box center [299, 116] width 100 height 67
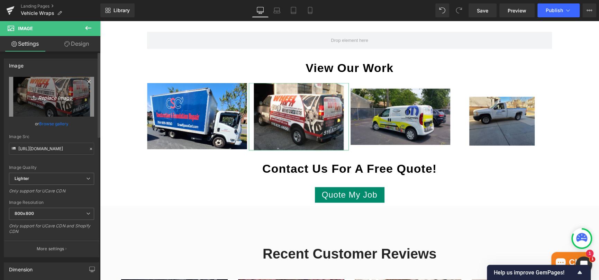
click at [60, 100] on icon "Replace Image" at bounding box center [51, 96] width 55 height 9
type input "C:\fakepath\Gil Floors Wrap.png"
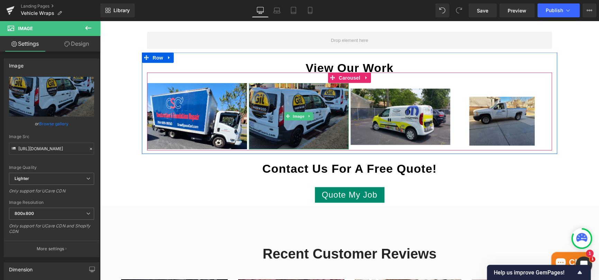
type input "[URL][DOMAIN_NAME]"
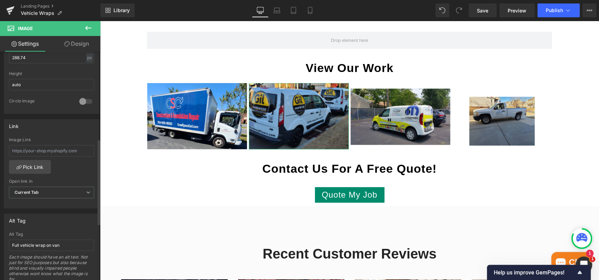
scroll to position [242, 0]
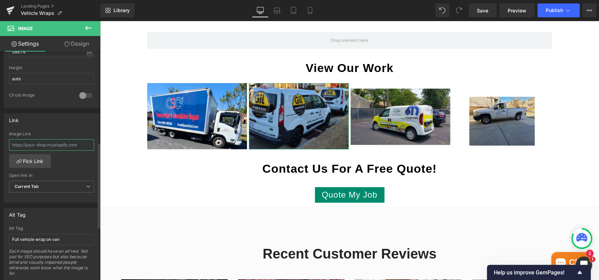
click at [43, 141] on input "text" at bounding box center [51, 144] width 85 height 11
paste input "[URL][DOMAIN_NAME]"
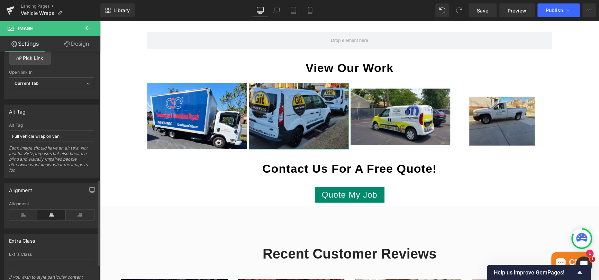
scroll to position [346, 0]
type input "[URL][DOMAIN_NAME]"
drag, startPoint x: 64, startPoint y: 134, endPoint x: 9, endPoint y: 133, distance: 54.7
click at [9, 133] on input "Full vehicle wrap on van" at bounding box center [51, 135] width 85 height 11
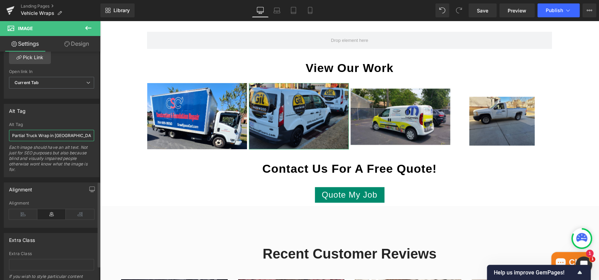
type input "Partial Truck Wrap in [GEOGRAPHIC_DATA], [GEOGRAPHIC_DATA]"
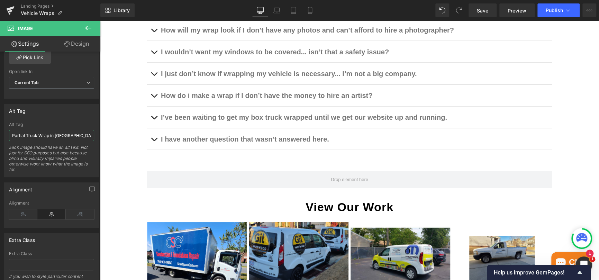
scroll to position [737, 0]
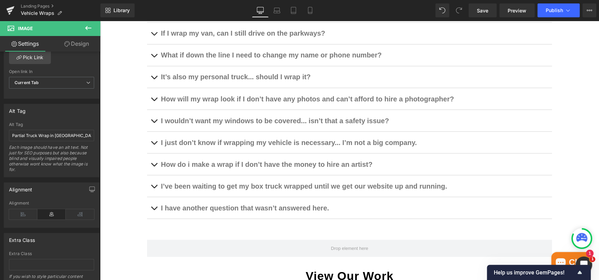
click at [92, 29] on icon at bounding box center [88, 28] width 8 height 8
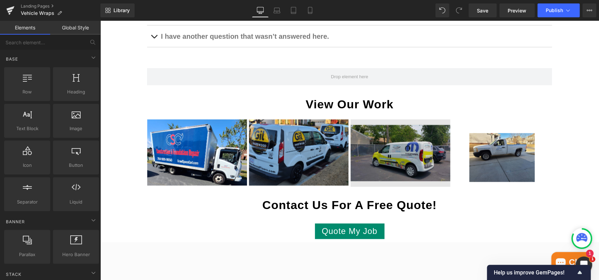
scroll to position [910, 0]
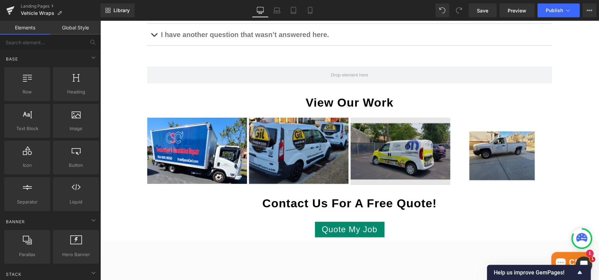
click at [387, 146] on img at bounding box center [401, 151] width 100 height 67
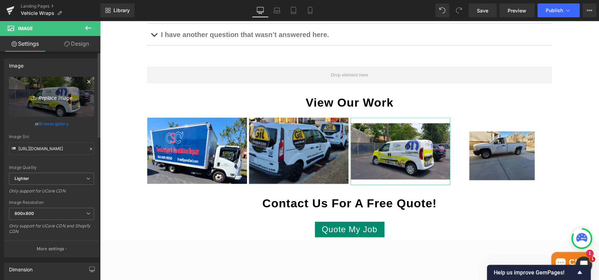
click at [41, 88] on link "Replace Image" at bounding box center [51, 97] width 85 height 40
type input "C:\fakepath\Ultimate Floors Wrap.png"
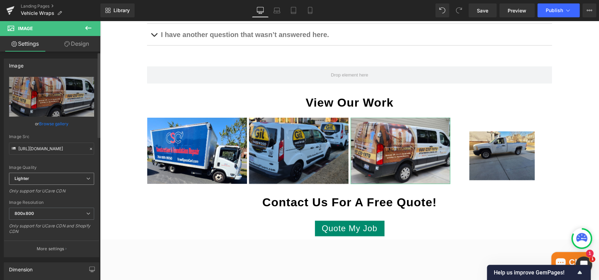
type input "[URL][DOMAIN_NAME]"
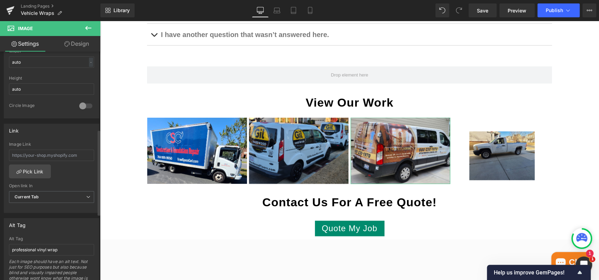
scroll to position [242, 0]
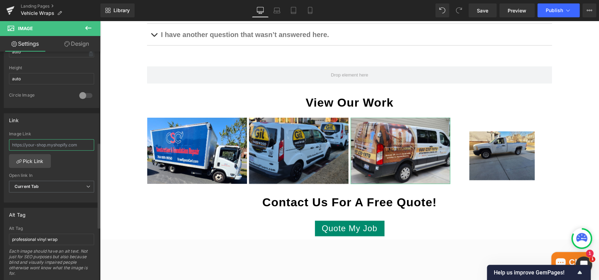
click at [57, 143] on input "text" at bounding box center [51, 144] width 85 height 11
paste input "[URL][DOMAIN_NAME]"
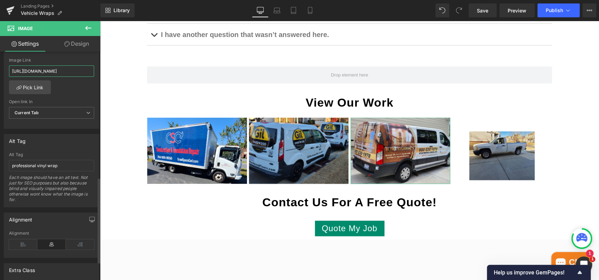
scroll to position [346, 0]
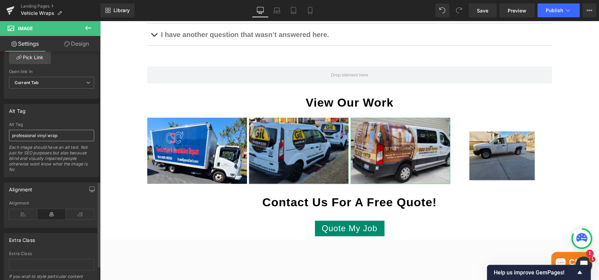
type input "[URL][DOMAIN_NAME]"
drag, startPoint x: 63, startPoint y: 136, endPoint x: 9, endPoint y: 134, distance: 54.4
click at [9, 134] on input "professional vinyl wrap" at bounding box center [51, 135] width 85 height 11
type input "Van Wrap Near [GEOGRAPHIC_DATA], [GEOGRAPHIC_DATA]"
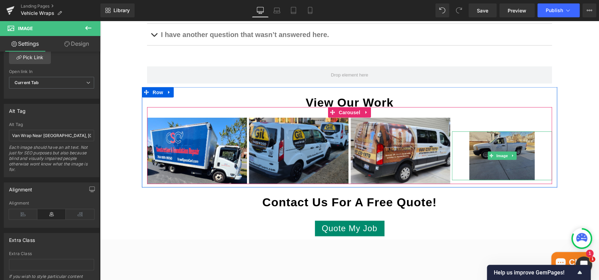
click at [482, 163] on img at bounding box center [501, 156] width 65 height 49
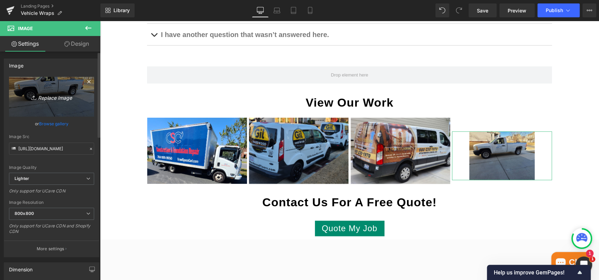
click at [60, 105] on link "Replace Image" at bounding box center [51, 97] width 85 height 40
type input "C:\fakepath\Mobile Tire Wrap.png"
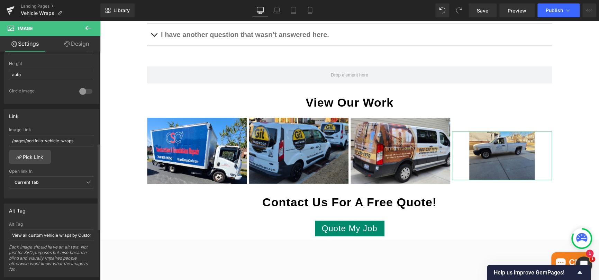
scroll to position [242, 0]
drag, startPoint x: 80, startPoint y: 138, endPoint x: -2, endPoint y: 141, distance: 82.8
click at [0, 141] on html "Heading You are previewing how the will restyle your page. You can not edit Ele…" at bounding box center [299, 140] width 599 height 280
paste input "[URL][DOMAIN_NAME]"
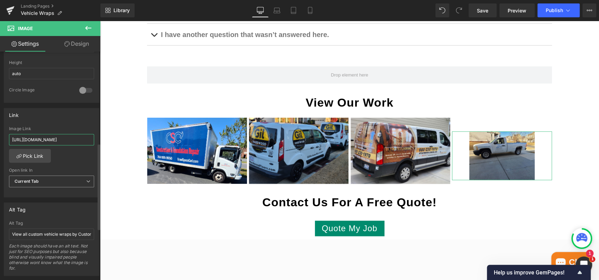
type input "[URL][DOMAIN_NAME]"
click at [67, 182] on span "Current Tab" at bounding box center [51, 181] width 85 height 12
click at [52, 200] on li "New Tab" at bounding box center [50, 204] width 82 height 10
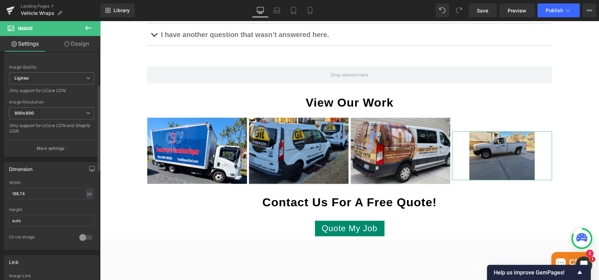
scroll to position [104, 0]
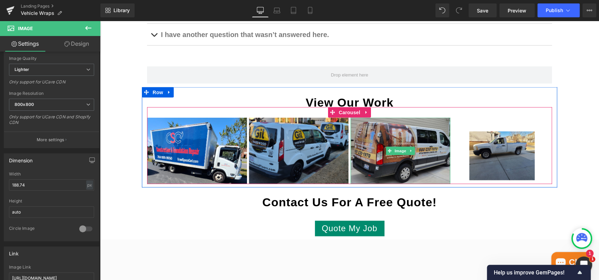
click at [403, 155] on img at bounding box center [401, 151] width 100 height 67
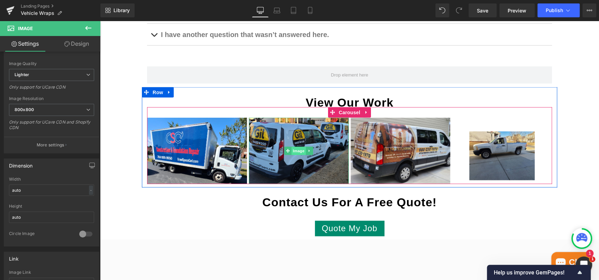
click at [303, 151] on span "Image" at bounding box center [298, 151] width 15 height 8
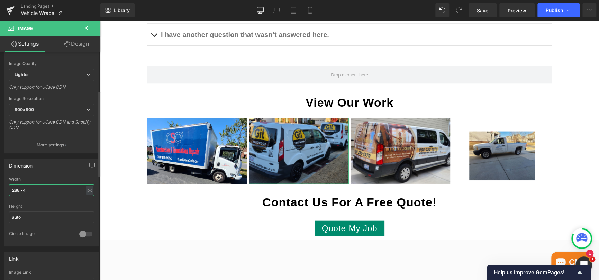
drag, startPoint x: 53, startPoint y: 190, endPoint x: 8, endPoint y: 193, distance: 45.1
click at [8, 193] on div "288.74px Width 288.74 px % px auto Height auto 0 Circle Image" at bounding box center [51, 211] width 95 height 69
type input "auto"
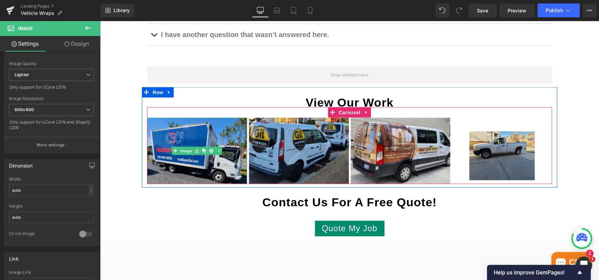
click at [199, 143] on img at bounding box center [197, 151] width 100 height 67
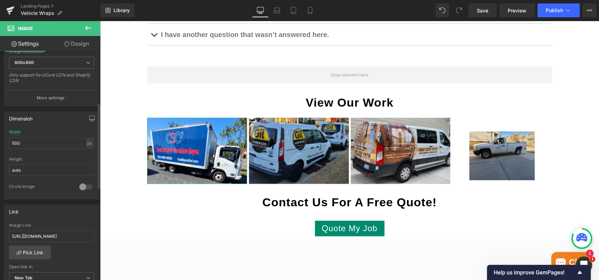
scroll to position [173, 0]
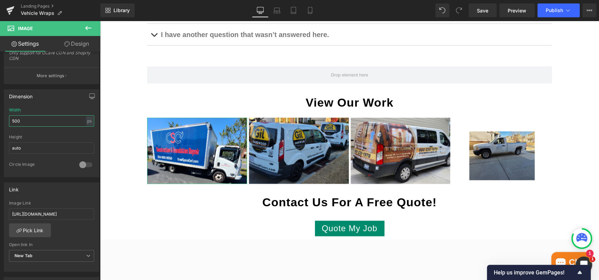
drag, startPoint x: 24, startPoint y: 120, endPoint x: -6, endPoint y: 121, distance: 30.1
click at [0, 121] on html "Image You are previewing how the will restyle your page. You can not edit Eleme…" at bounding box center [299, 140] width 599 height 280
type input "auto"
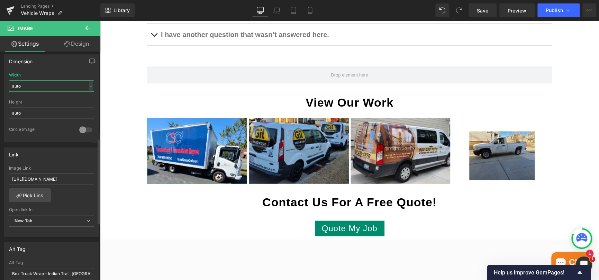
scroll to position [242, 0]
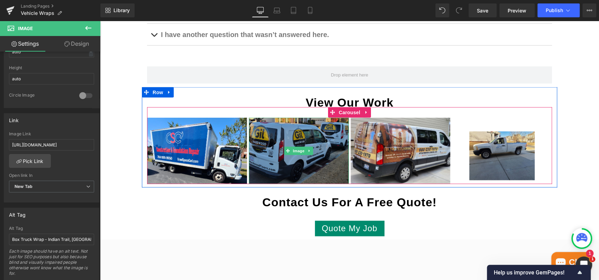
click at [280, 155] on img at bounding box center [299, 151] width 100 height 67
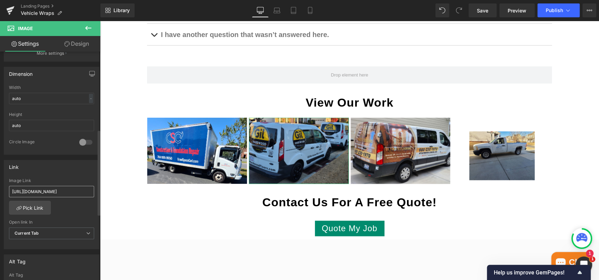
scroll to position [208, 0]
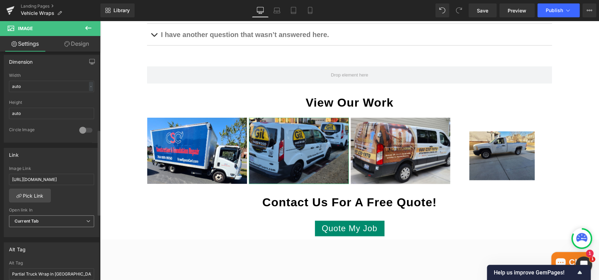
click at [35, 220] on b "Current Tab" at bounding box center [27, 220] width 25 height 5
click at [36, 241] on div "New Tab" at bounding box center [28, 243] width 18 height 5
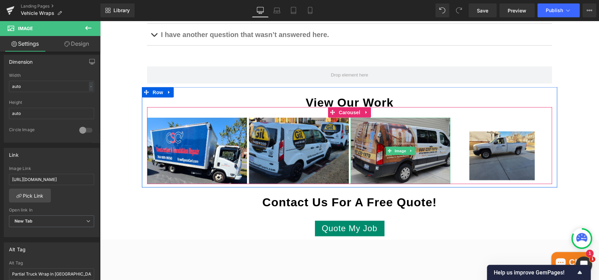
click at [377, 144] on img at bounding box center [401, 151] width 100 height 67
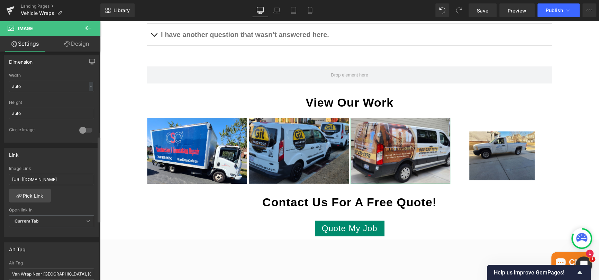
scroll to position [242, 0]
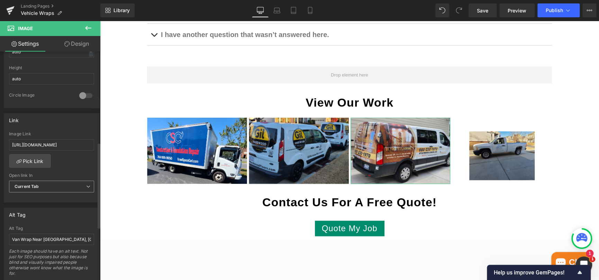
click at [44, 187] on span "Current Tab" at bounding box center [51, 187] width 85 height 12
click at [44, 207] on li "New Tab" at bounding box center [50, 209] width 82 height 10
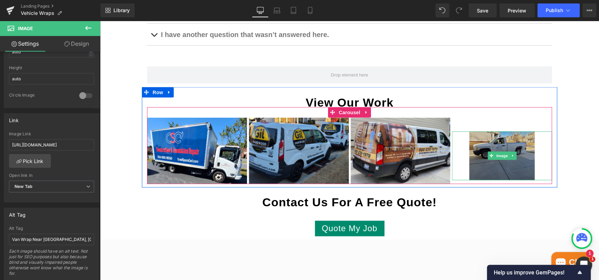
click at [497, 143] on img at bounding box center [501, 156] width 65 height 49
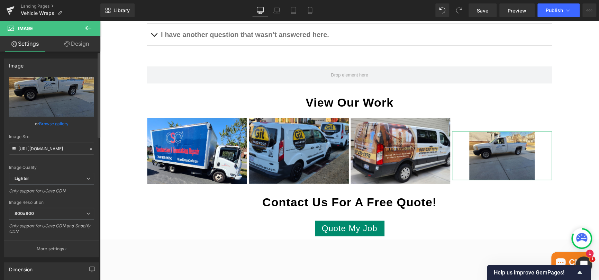
click at [56, 122] on link "Browse gallery" at bounding box center [53, 124] width 29 height 12
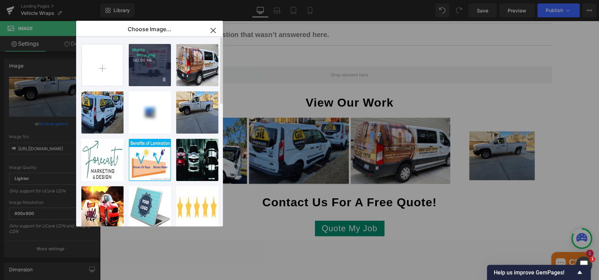
click at [152, 57] on p "Mobile ...Wrap.png" at bounding box center [149, 52] width 35 height 10
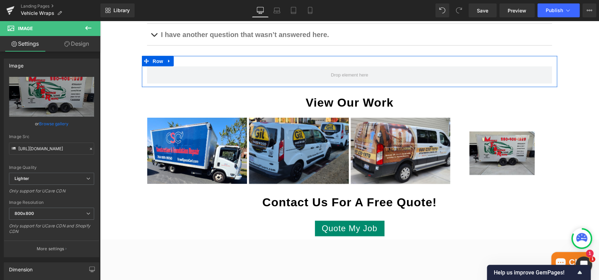
type input "[URL][DOMAIN_NAME]"
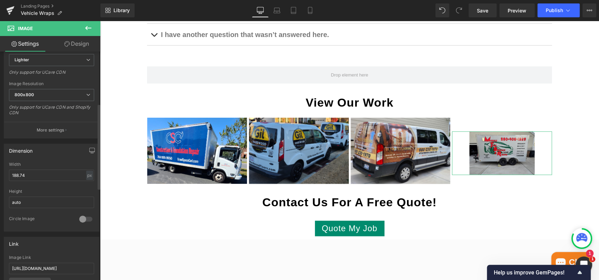
scroll to position [138, 0]
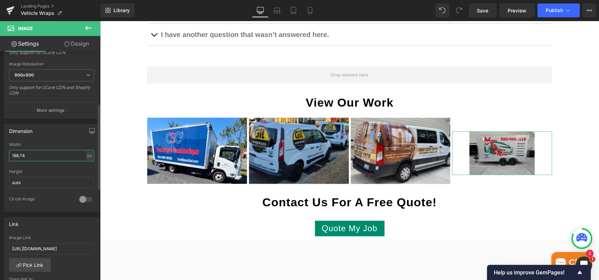
drag, startPoint x: 32, startPoint y: 154, endPoint x: 7, endPoint y: 154, distance: 25.3
click at [7, 154] on div "188.74px Width 188.74 px % px auto Height auto 0 Circle Image" at bounding box center [51, 176] width 95 height 69
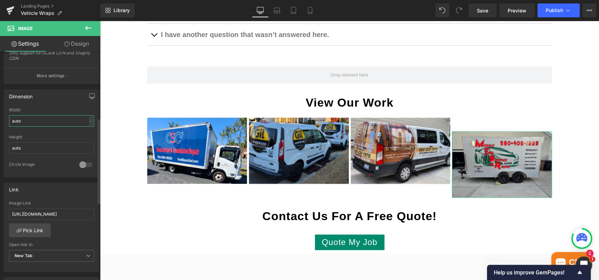
scroll to position [208, 0]
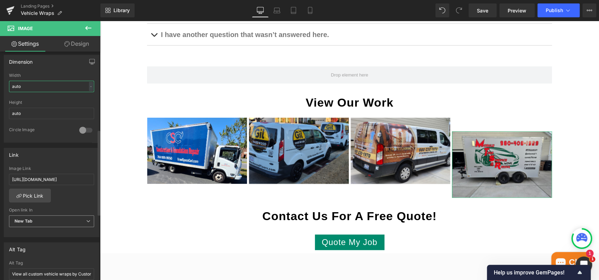
type input "auto"
click at [28, 218] on b "New Tab" at bounding box center [24, 220] width 18 height 5
click at [30, 238] on li "New Tab" at bounding box center [50, 243] width 82 height 10
click at [75, 198] on div "[URL][DOMAIN_NAME] Image Link [URL][DOMAIN_NAME] Pick Link Current Tab New Tab …" at bounding box center [51, 201] width 95 height 71
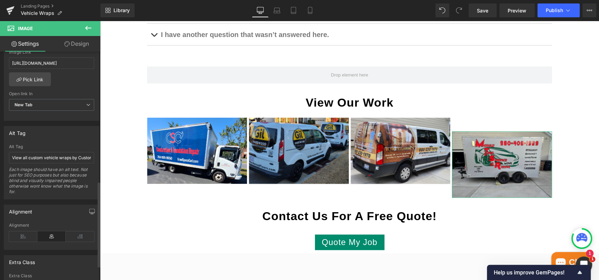
scroll to position [346, 0]
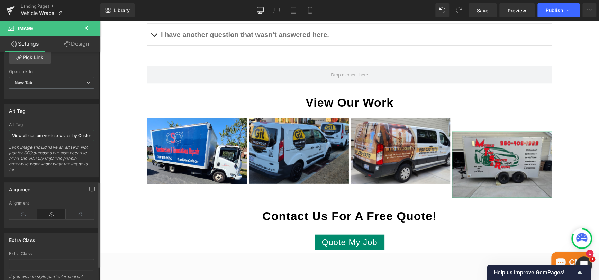
click at [41, 136] on input "View all custom vehicle wraps by Custom Vinyl Graphics" at bounding box center [51, 135] width 85 height 11
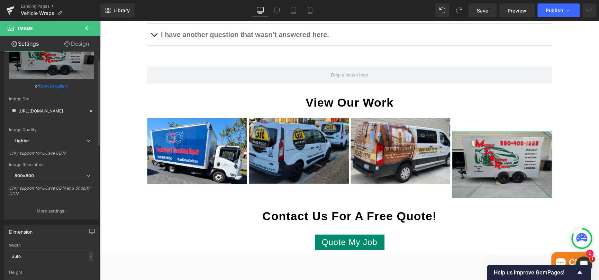
scroll to position [3, 0]
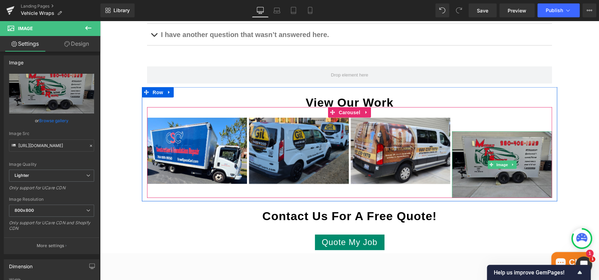
type input "Trailer Wrap - [GEOGRAPHIC_DATA], [GEOGRAPHIC_DATA]"
click at [530, 146] on img at bounding box center [502, 165] width 100 height 67
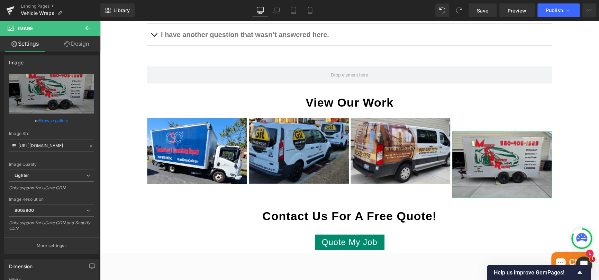
click at [85, 46] on link "Design" at bounding box center [77, 44] width 50 height 16
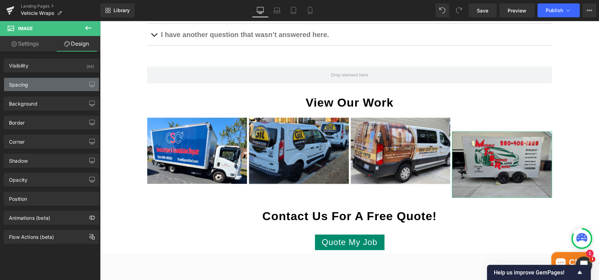
click at [32, 81] on div "Spacing" at bounding box center [51, 84] width 95 height 13
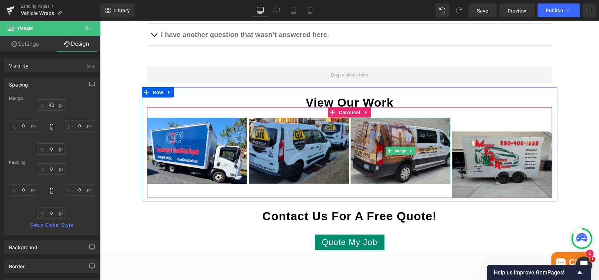
click at [369, 127] on img at bounding box center [401, 151] width 100 height 67
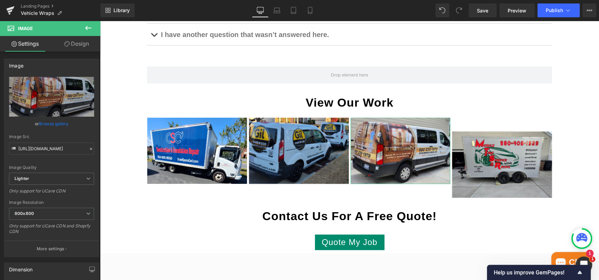
click at [76, 42] on link "Design" at bounding box center [77, 44] width 50 height 16
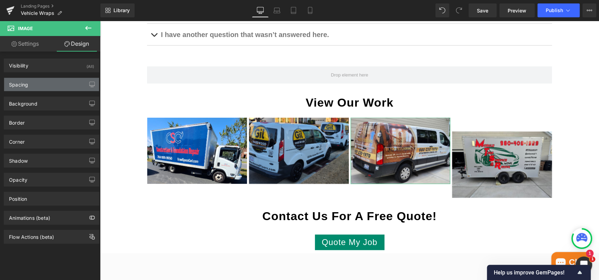
click at [37, 81] on div "Spacing" at bounding box center [51, 84] width 95 height 13
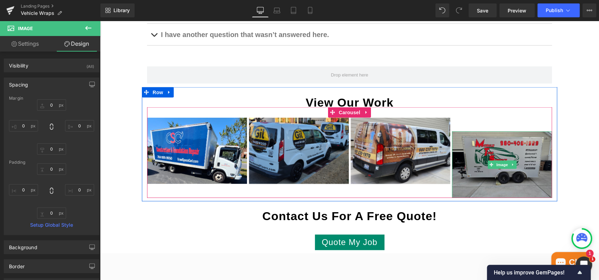
click at [470, 151] on img at bounding box center [502, 165] width 100 height 67
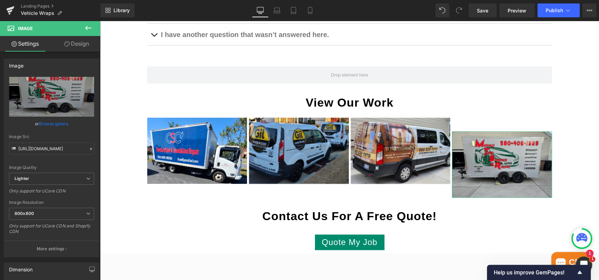
click at [79, 47] on link "Design" at bounding box center [77, 44] width 50 height 16
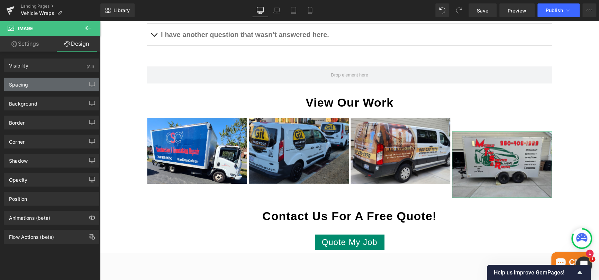
click at [35, 82] on div "Spacing" at bounding box center [51, 84] width 95 height 13
type input "40"
type input "0"
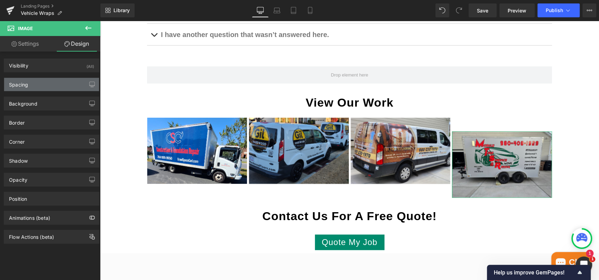
type input "0"
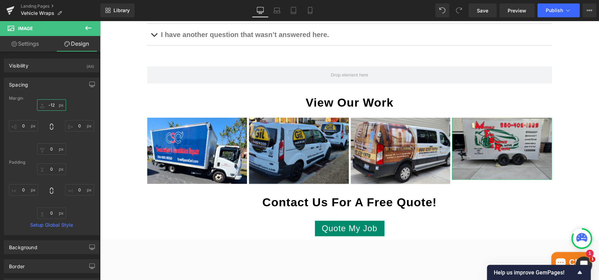
drag, startPoint x: 56, startPoint y: 104, endPoint x: 41, endPoint y: 104, distance: 15.6
click at [41, 104] on input "-12" at bounding box center [51, 104] width 29 height 11
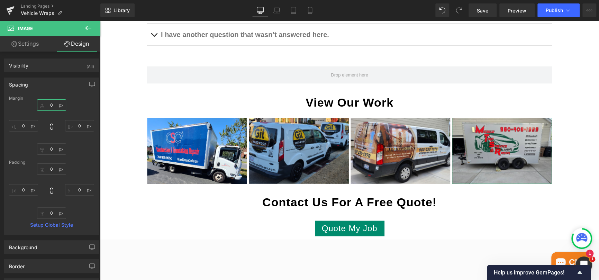
type input "0"
click at [91, 103] on div "0 0 0px 0 0px 0 0px 0" at bounding box center [51, 126] width 85 height 55
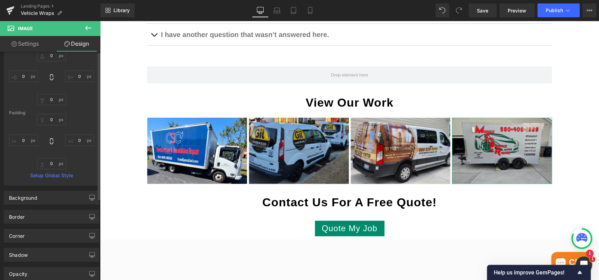
scroll to position [0, 0]
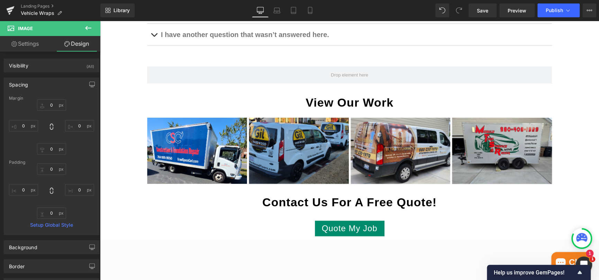
click at [88, 27] on icon at bounding box center [88, 28] width 8 height 8
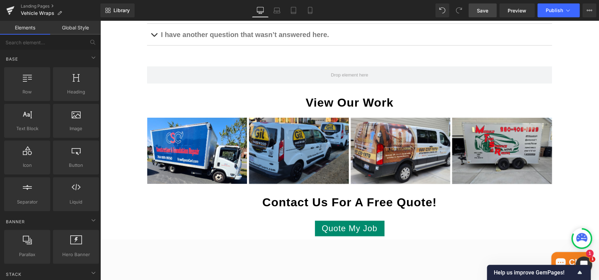
click at [484, 8] on span "Save" at bounding box center [482, 10] width 11 height 7
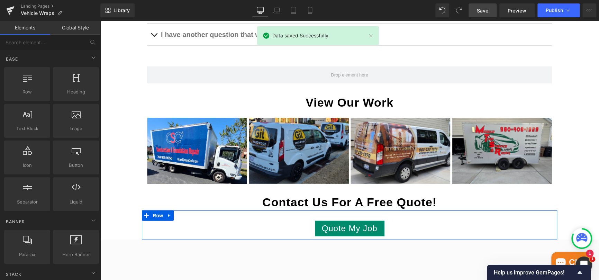
click at [342, 218] on div "Quote My Job Button Row" at bounding box center [349, 224] width 415 height 29
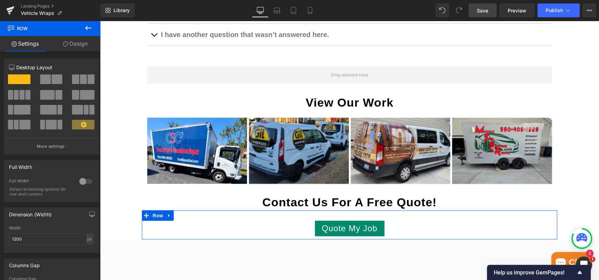
click at [83, 46] on link "Design" at bounding box center [75, 44] width 50 height 16
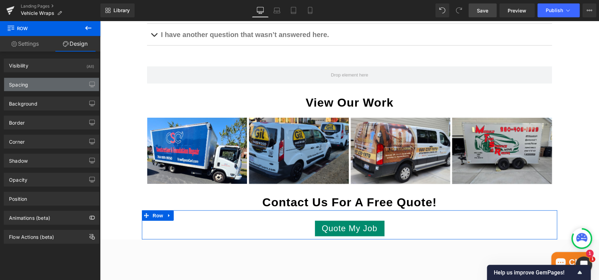
type input "0"
type input "30"
type input "0"
type input "10"
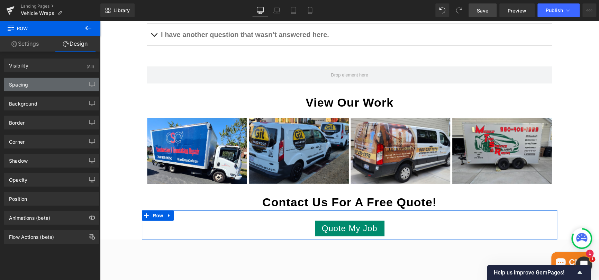
type input "0"
click at [48, 81] on div "Spacing" at bounding box center [51, 84] width 95 height 13
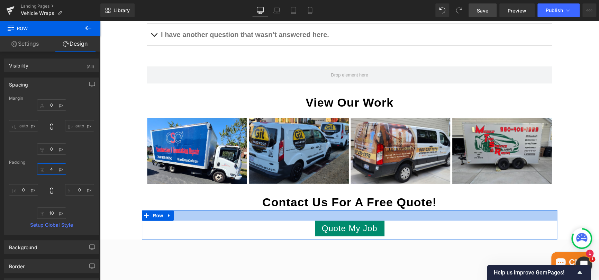
type input "6"
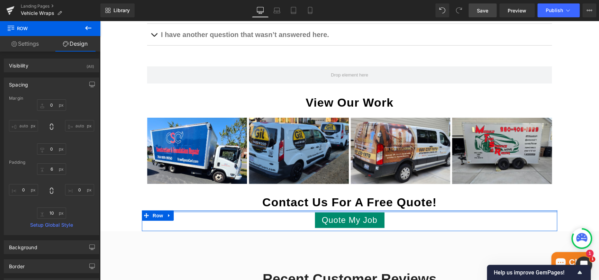
click at [79, 168] on div "6 6 0px 0 10px 10 0px 0" at bounding box center [51, 190] width 85 height 55
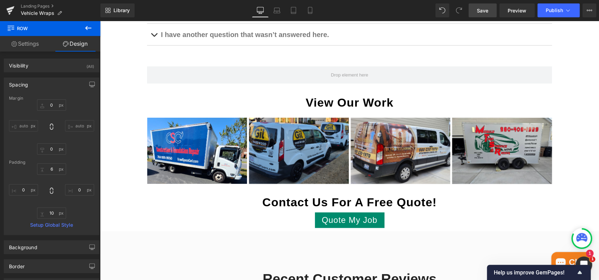
click at [485, 10] on span "Save" at bounding box center [482, 10] width 11 height 7
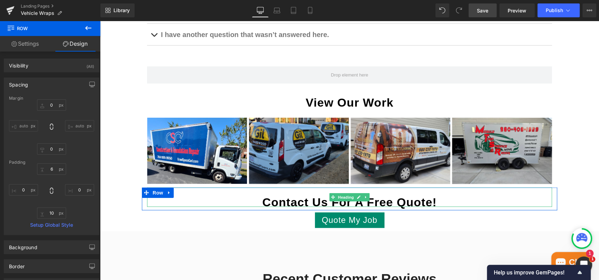
click at [409, 201] on h2 "Contact Us For A Free Quote!" at bounding box center [349, 202] width 405 height 10
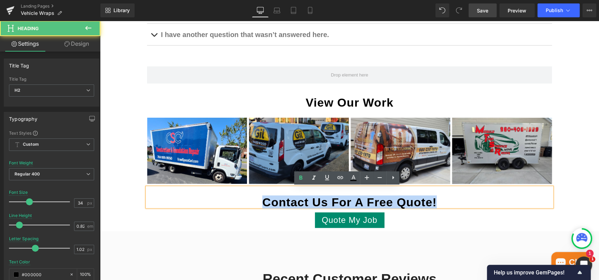
drag, startPoint x: 439, startPoint y: 200, endPoint x: 257, endPoint y: 199, distance: 181.4
click at [257, 199] on h2 "Contact Us For A Free Quote!" at bounding box center [349, 202] width 405 height 10
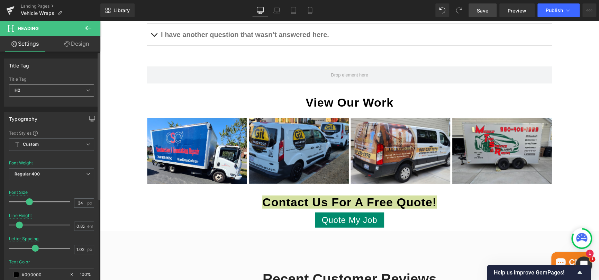
click at [86, 88] on icon at bounding box center [88, 90] width 4 height 4
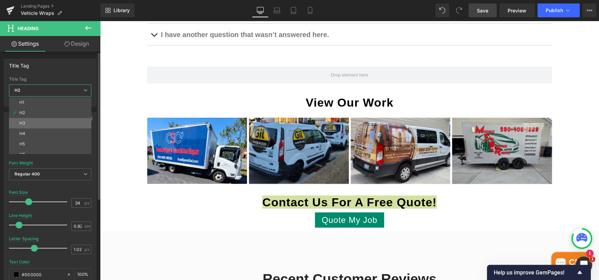
click at [47, 118] on li "H3" at bounding box center [51, 123] width 85 height 10
type input "30"
type input "0.93"
type input "0"
type input "100"
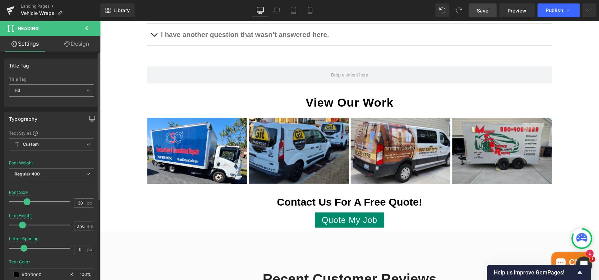
click at [52, 90] on span "H3" at bounding box center [51, 90] width 85 height 12
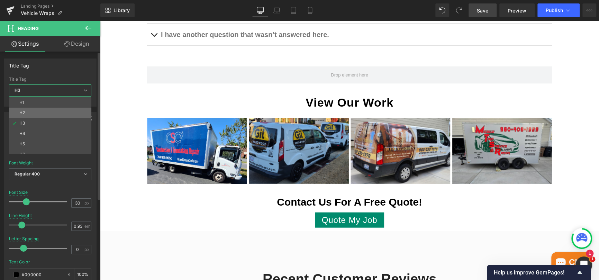
click at [39, 110] on li "H2" at bounding box center [51, 113] width 85 height 10
type input "34"
type input "0.82"
type input "1.02"
type input "100"
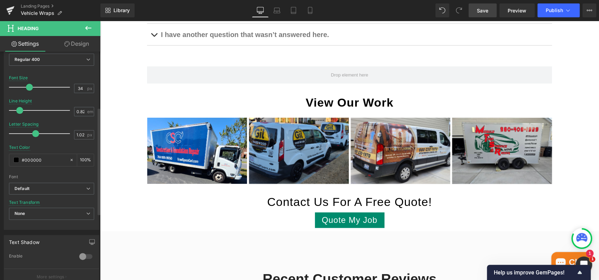
scroll to position [138, 0]
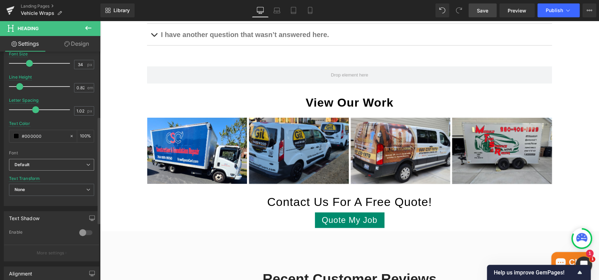
click at [45, 162] on b "Default" at bounding box center [51, 165] width 72 height 6
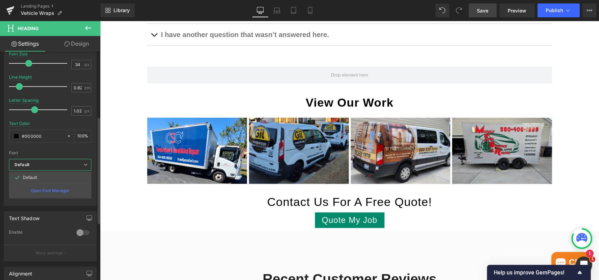
click at [45, 162] on b "Default" at bounding box center [49, 165] width 69 height 6
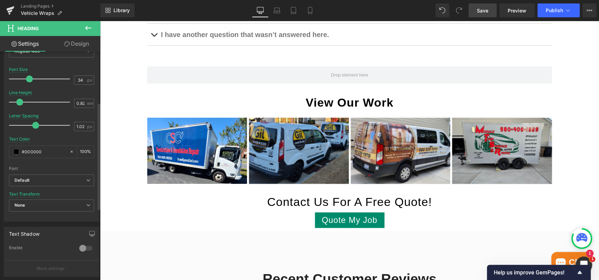
scroll to position [19, 0]
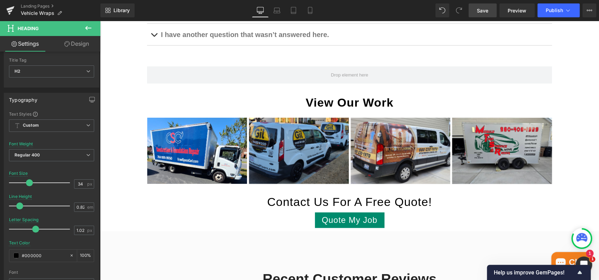
click at [88, 24] on icon at bounding box center [88, 28] width 8 height 8
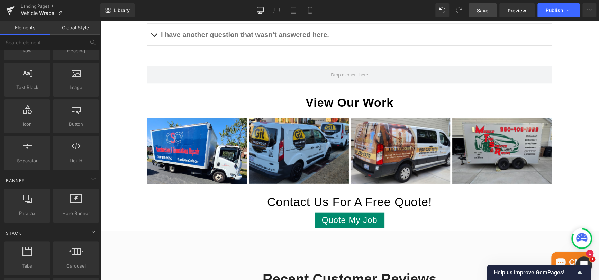
scroll to position [0, 0]
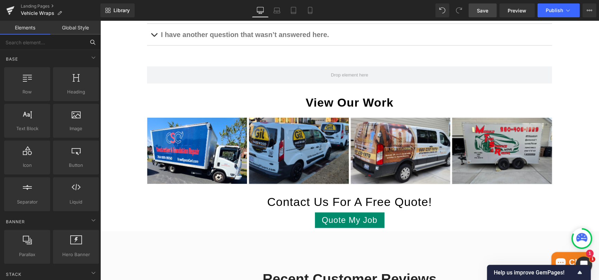
click at [53, 42] on input "text" at bounding box center [42, 42] width 85 height 15
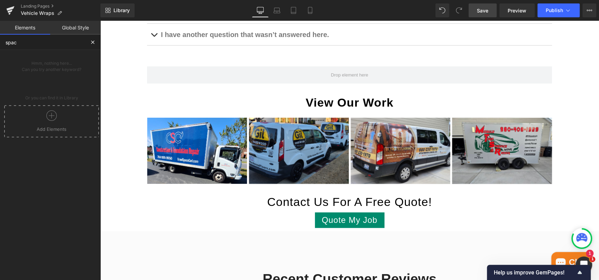
type input "space"
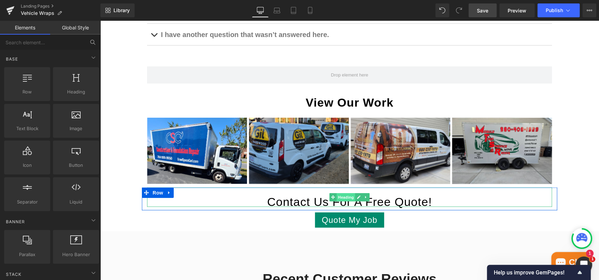
click at [341, 194] on span "Heading" at bounding box center [346, 197] width 19 height 8
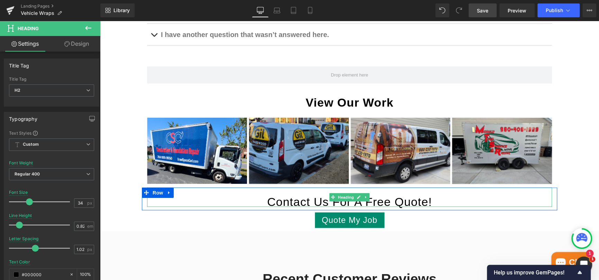
click at [304, 200] on h2 "Contact Us For A Free Quote!" at bounding box center [349, 202] width 405 height 10
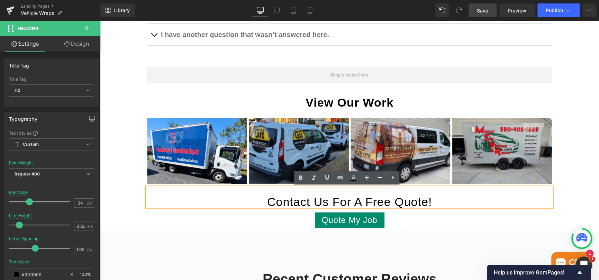
click at [348, 200] on h2 "Contact Us For A Free Quote!" at bounding box center [349, 202] width 405 height 10
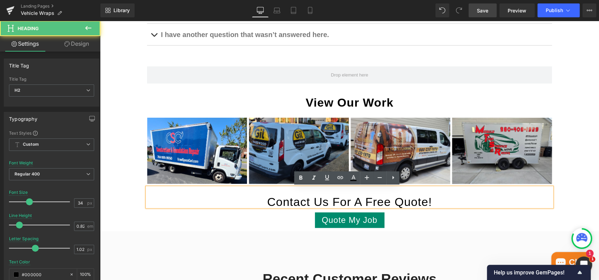
click at [333, 203] on h2 "Contact Us For A Free Quote!" at bounding box center [349, 202] width 405 height 10
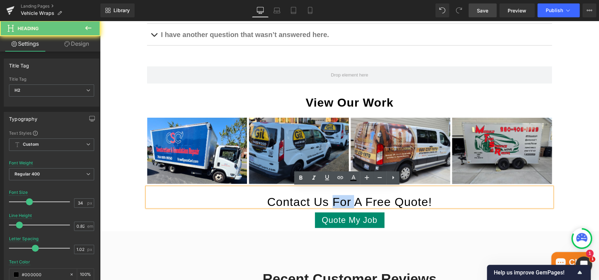
click at [333, 203] on h2 "Contact Us For A Free Quote!" at bounding box center [349, 202] width 405 height 10
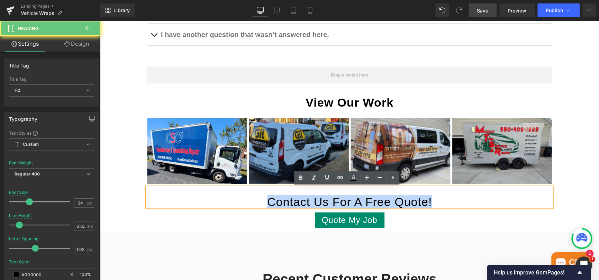
click at [333, 203] on h2 "Contact Us For A Free Quote!" at bounding box center [349, 202] width 405 height 10
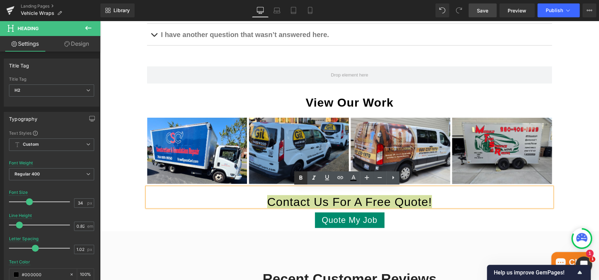
click at [298, 178] on icon at bounding box center [301, 178] width 8 height 8
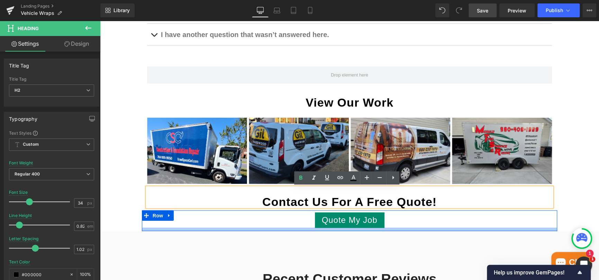
click at [443, 228] on div at bounding box center [349, 229] width 415 height 3
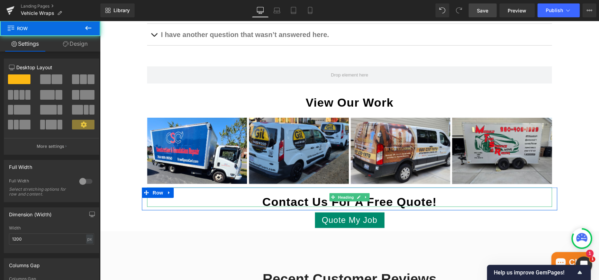
click at [436, 197] on h2 "Contact Us For A Free Quote!" at bounding box center [349, 202] width 405 height 10
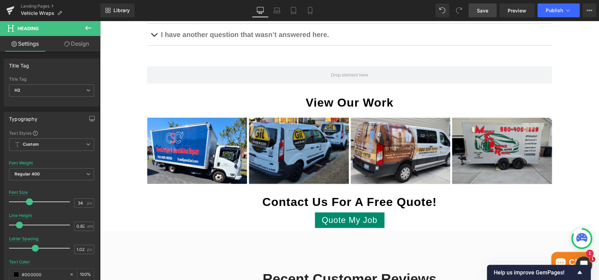
click at [78, 48] on link "Design" at bounding box center [77, 44] width 50 height 16
click at [0, 0] on div "Spacing" at bounding box center [0, 0] width 0 height 0
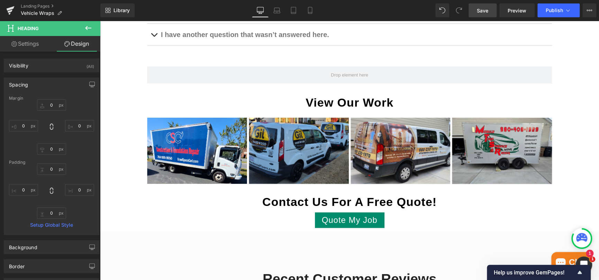
type input "0"
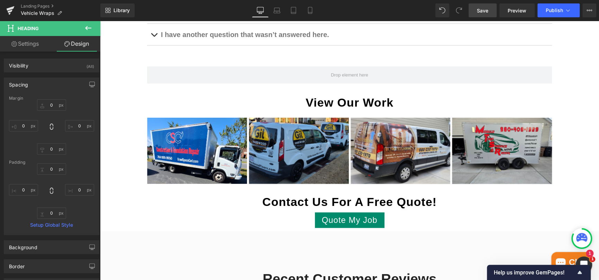
type input "0"
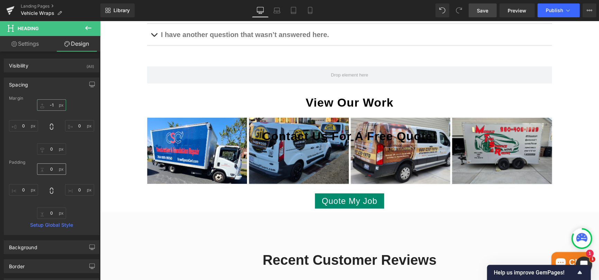
type input "-"
type input "-187"
click at [47, 168] on input "0" at bounding box center [51, 168] width 29 height 11
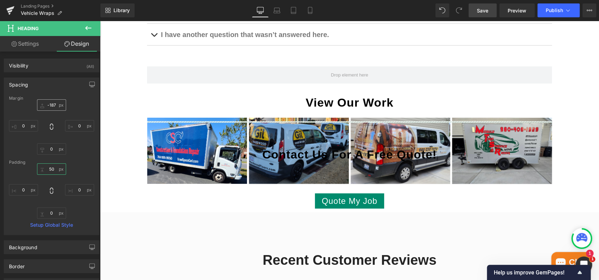
type input "50"
click at [50, 105] on input "-187" at bounding box center [51, 104] width 29 height 11
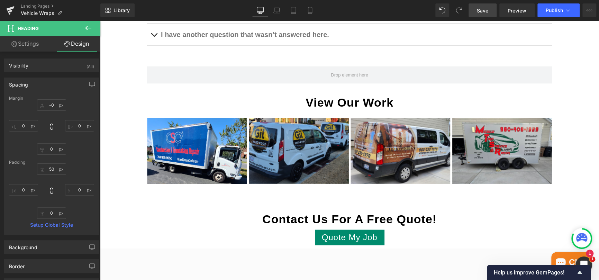
click at [82, 164] on div "Padding" at bounding box center [51, 162] width 85 height 5
click at [485, 9] on span "Save" at bounding box center [482, 10] width 11 height 7
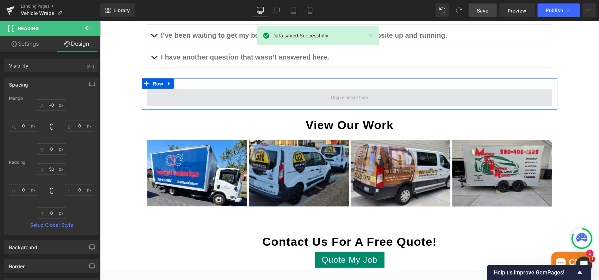
scroll to position [875, 0]
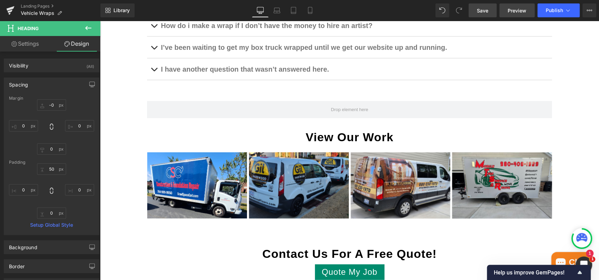
click at [517, 12] on span "Preview" at bounding box center [517, 10] width 19 height 7
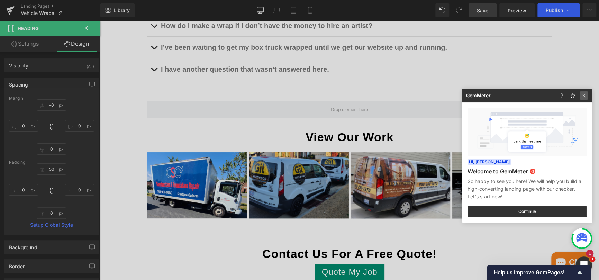
click at [584, 93] on img at bounding box center [584, 95] width 8 height 8
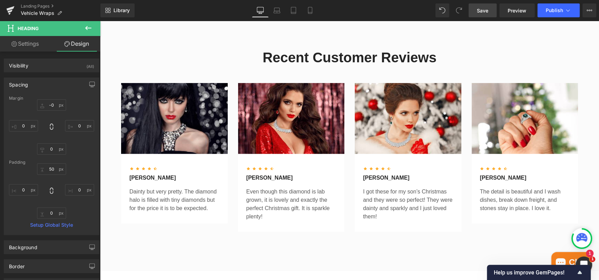
scroll to position [1152, 0]
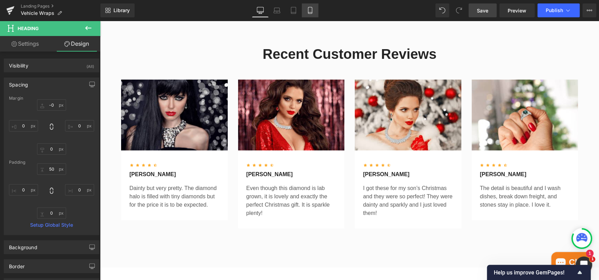
click at [308, 11] on icon at bounding box center [310, 10] width 7 height 7
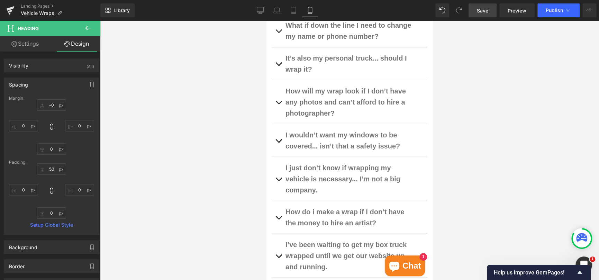
type input "0"
type input "50"
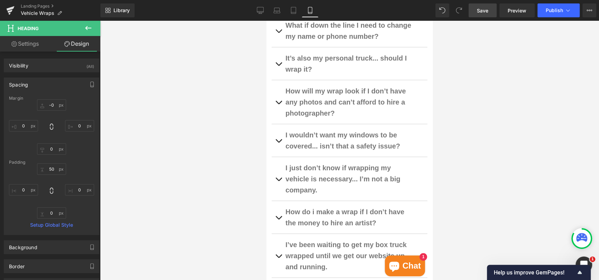
type input "0"
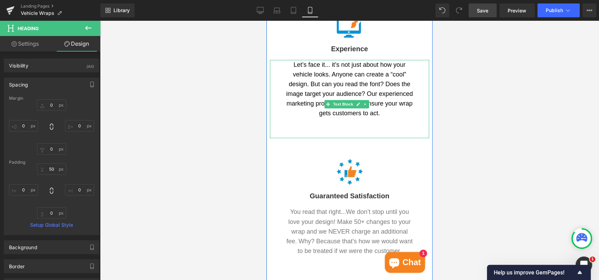
scroll to position [208, 0]
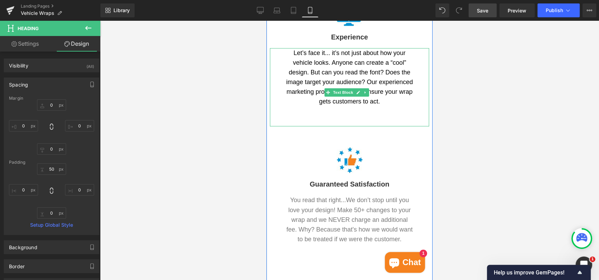
click at [332, 63] on p "Let’s face it... it’s not just about how your vehicle looks. Anyone can create …" at bounding box center [349, 77] width 127 height 58
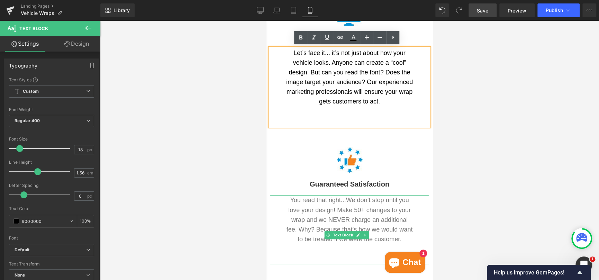
click at [342, 208] on p "You read that right...We don’t stop until you love your design! Make 50+ change…" at bounding box center [349, 219] width 127 height 48
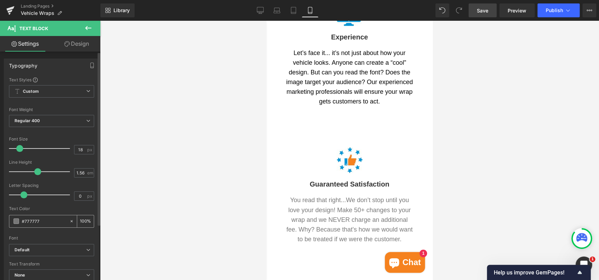
drag, startPoint x: 48, startPoint y: 220, endPoint x: 25, endPoint y: 224, distance: 23.6
click at [25, 224] on input "#777777" at bounding box center [44, 221] width 44 height 8
type input "#0"
type input "0"
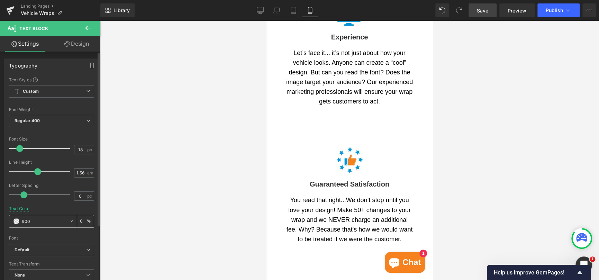
type input "#000"
type input "100"
type input "#00000"
type input "0"
type input "#000000"
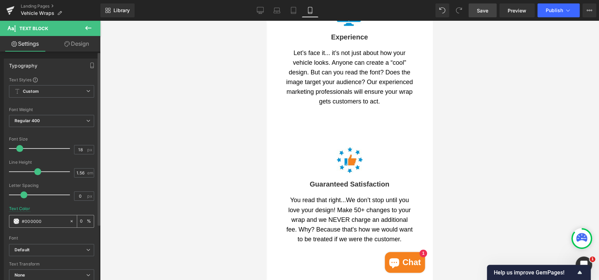
type input "100"
click at [137, 172] on div at bounding box center [349, 150] width 499 height 259
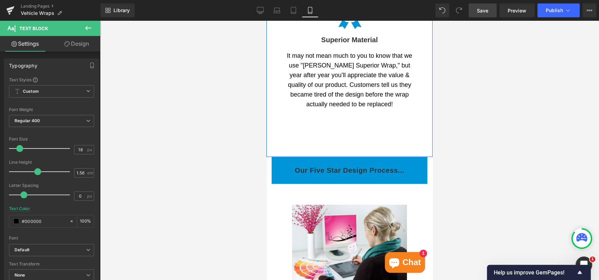
scroll to position [519, 0]
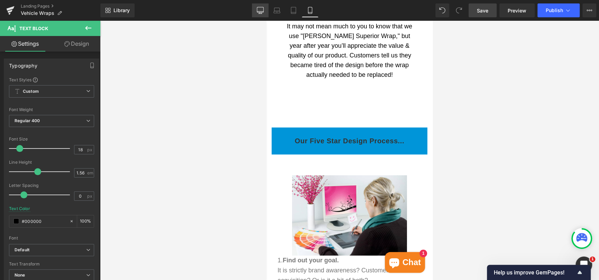
click at [259, 11] on icon at bounding box center [260, 10] width 7 height 7
type input "#777777"
type input "100"
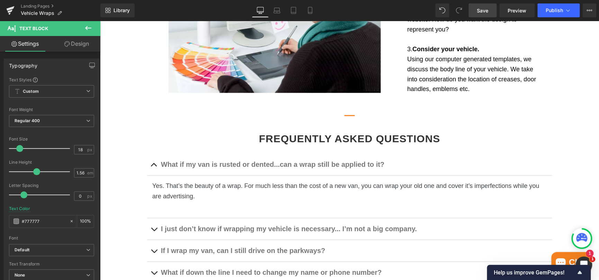
scroll to position [220, 0]
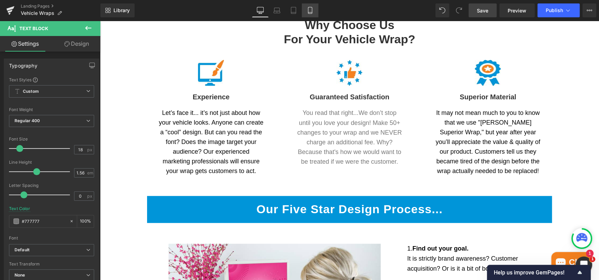
click at [310, 9] on icon at bounding box center [310, 10] width 7 height 7
type input "#000000"
type input "100"
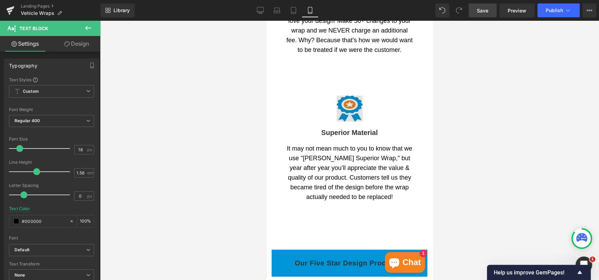
scroll to position [501, 0]
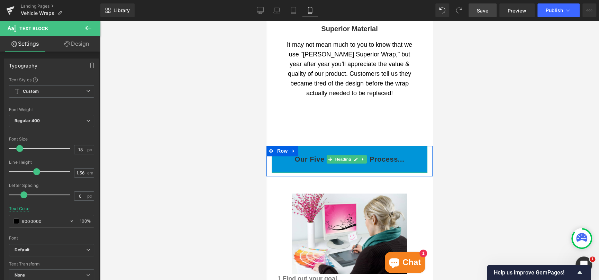
click at [331, 157] on icon at bounding box center [330, 159] width 4 height 4
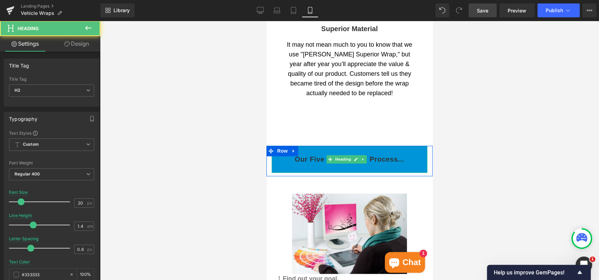
click at [308, 156] on h2 "Our Five Star Design Process..." at bounding box center [350, 159] width 156 height 10
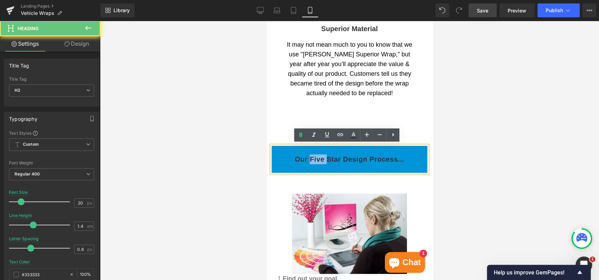
click at [308, 156] on h2 "Our Five Star Design Process..." at bounding box center [350, 159] width 156 height 10
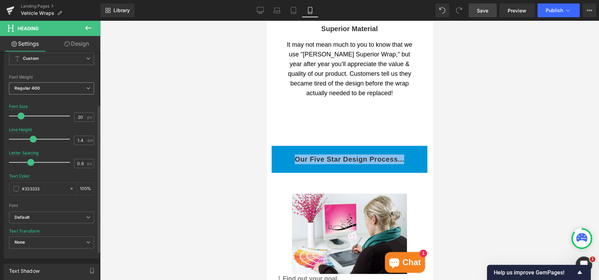
scroll to position [104, 0]
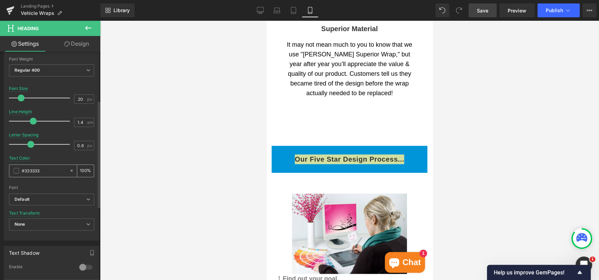
click at [53, 169] on input "#333333" at bounding box center [44, 171] width 44 height 8
click at [16, 171] on span at bounding box center [16, 171] width 6 height 6
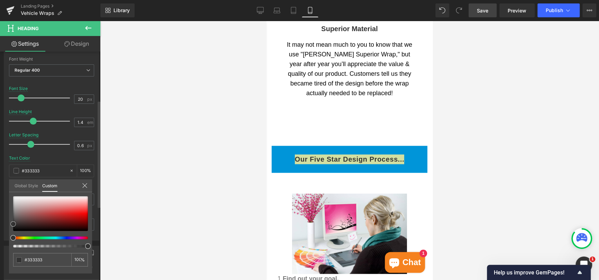
type input "#353535"
type input "#848484"
type input "#b5b5b5"
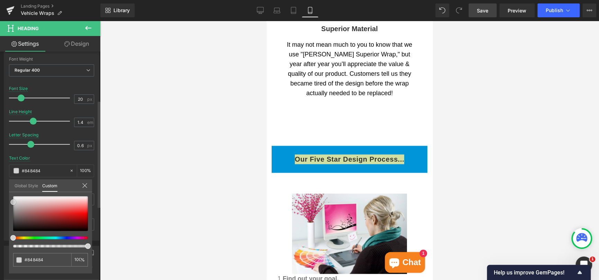
type input "#b5b5b5"
type input "#d1d1d1"
type input "#e5e5e5"
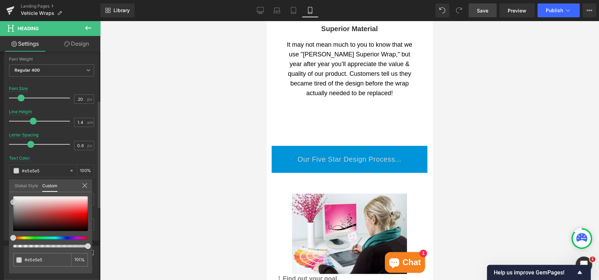
type input "#f2f2f2"
type input "#ffffff"
drag, startPoint x: 13, startPoint y: 222, endPoint x: 13, endPoint y: 186, distance: 36.7
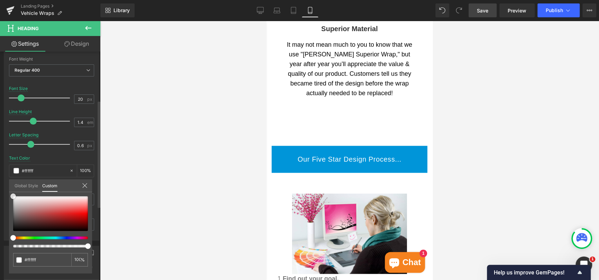
click at [13, 186] on div "Global Style Custom Setup Global Style #ffffff 100 %" at bounding box center [50, 189] width 83 height 21
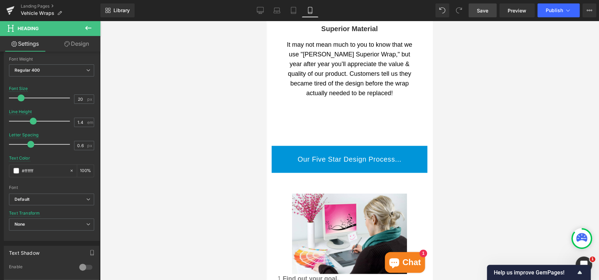
click at [136, 133] on div at bounding box center [349, 150] width 499 height 259
click at [477, 11] on link "Save" at bounding box center [483, 10] width 28 height 14
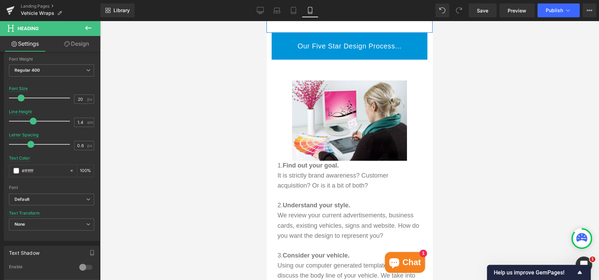
scroll to position [639, 0]
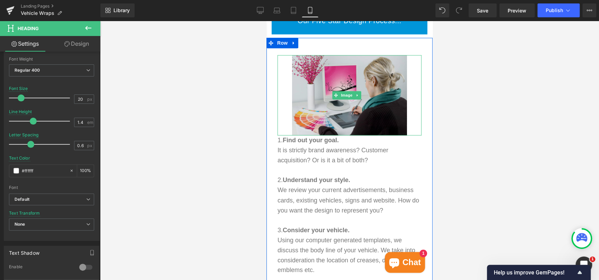
click at [372, 90] on img at bounding box center [349, 95] width 115 height 80
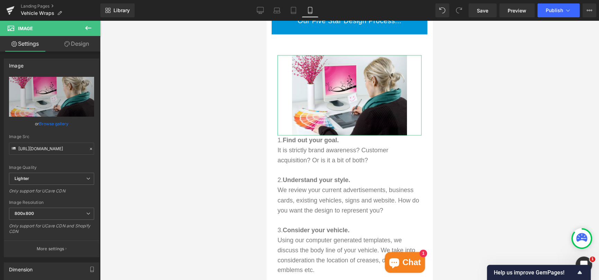
drag, startPoint x: 83, startPoint y: 44, endPoint x: 79, endPoint y: 49, distance: 7.1
click at [83, 44] on link "Design" at bounding box center [77, 44] width 50 height 16
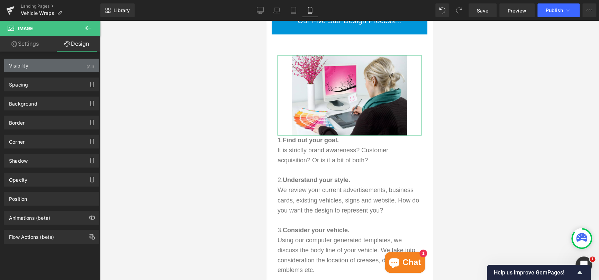
type input "0"
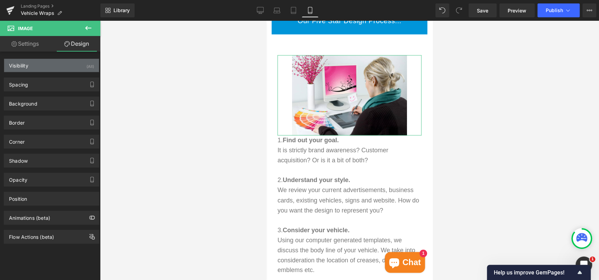
type input "0"
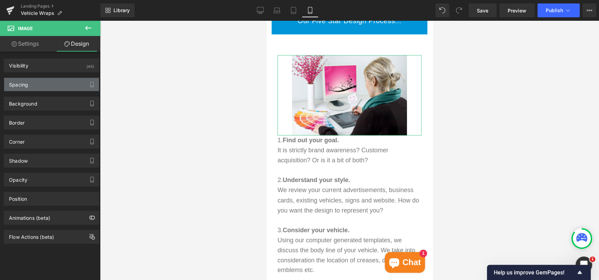
click at [43, 82] on div "Spacing" at bounding box center [51, 84] width 95 height 13
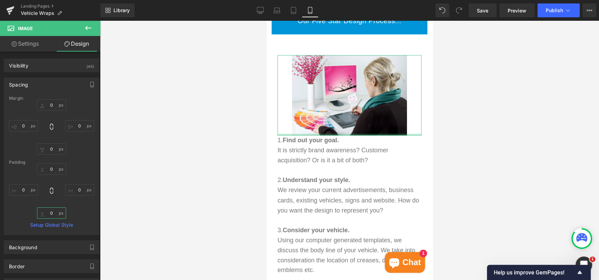
click at [51, 211] on input "0" at bounding box center [51, 212] width 29 height 11
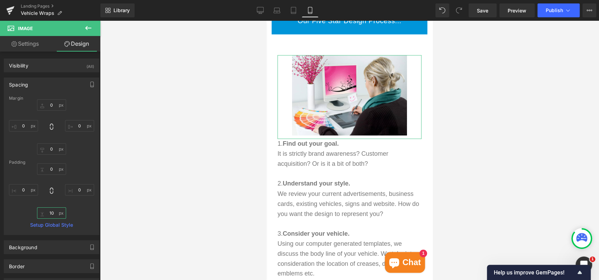
type input "1"
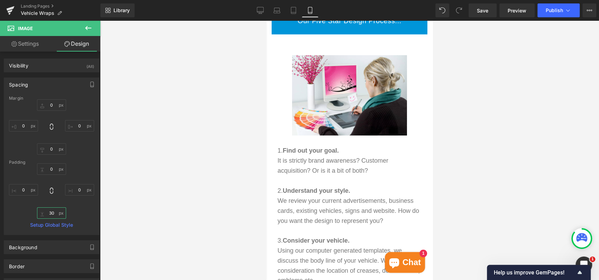
type input "30"
click at [175, 184] on div at bounding box center [349, 150] width 499 height 259
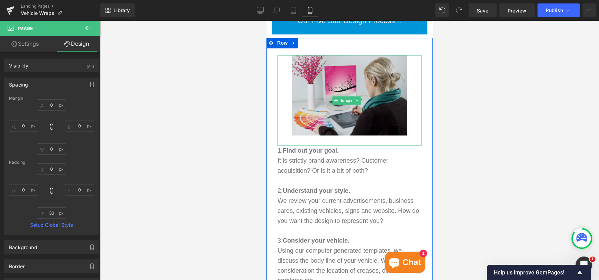
click at [308, 100] on img at bounding box center [349, 100] width 115 height 91
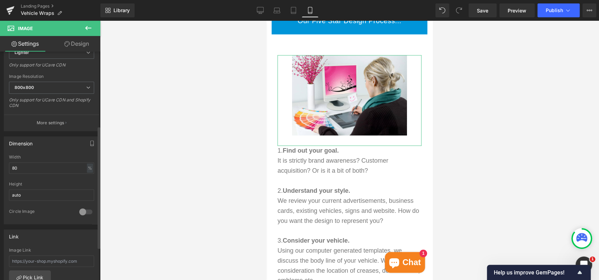
scroll to position [138, 0]
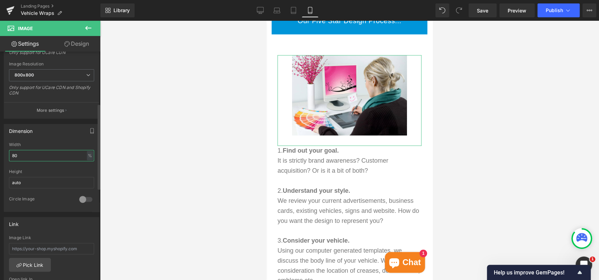
drag, startPoint x: 35, startPoint y: 154, endPoint x: 3, endPoint y: 155, distance: 31.9
click at [3, 155] on div "Dimension 80% Width 80 % % px auto Height auto 0 Circle Image" at bounding box center [51, 165] width 103 height 93
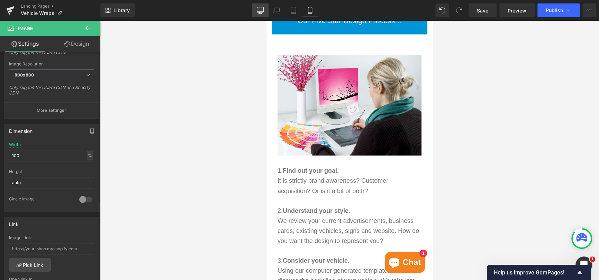
click at [259, 12] on icon at bounding box center [260, 9] width 7 height 5
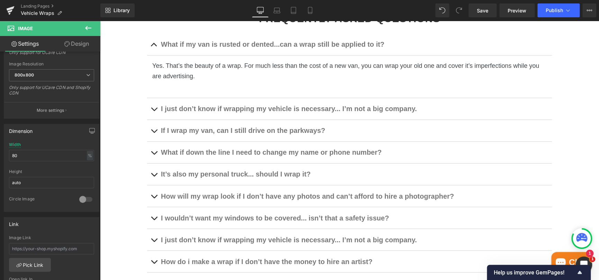
scroll to position [410, 0]
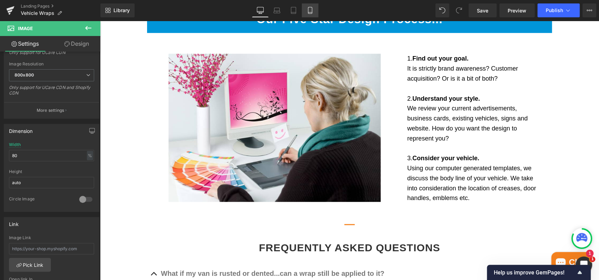
click at [308, 8] on icon at bounding box center [310, 10] width 4 height 7
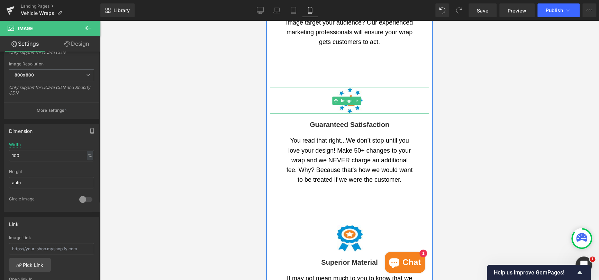
scroll to position [328, 0]
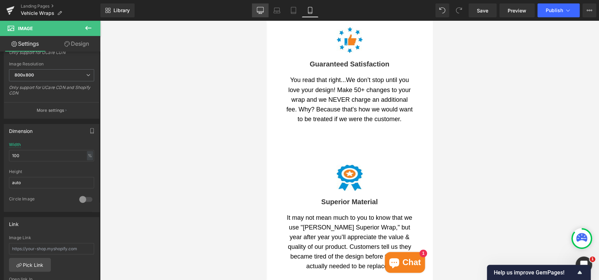
click at [260, 12] on icon at bounding box center [260, 9] width 7 height 5
type input "80"
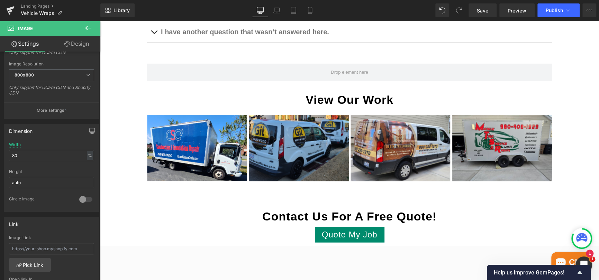
scroll to position [929, 0]
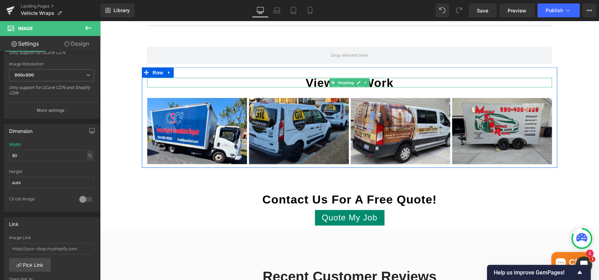
click at [390, 81] on h2 "View Our Work" at bounding box center [349, 83] width 405 height 10
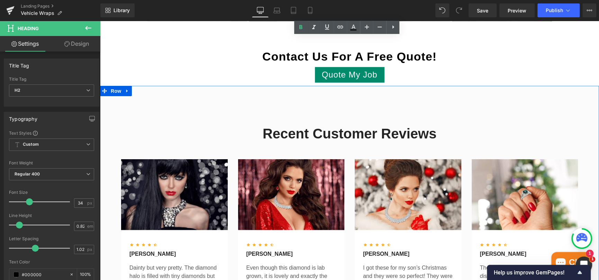
scroll to position [1067, 0]
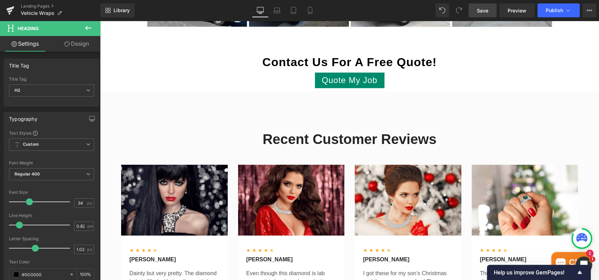
click at [478, 9] on span "Save" at bounding box center [482, 10] width 11 height 7
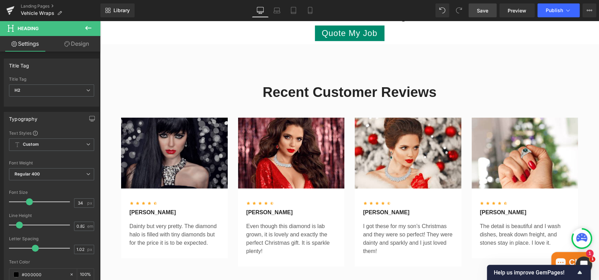
scroll to position [1101, 0]
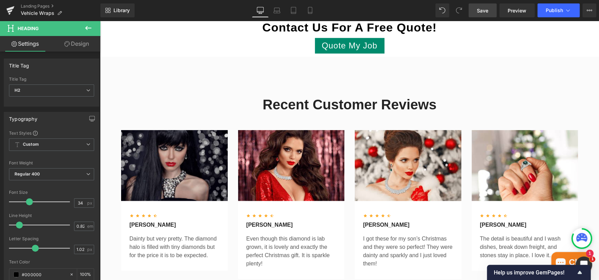
click at [179, 143] on img at bounding box center [174, 165] width 107 height 71
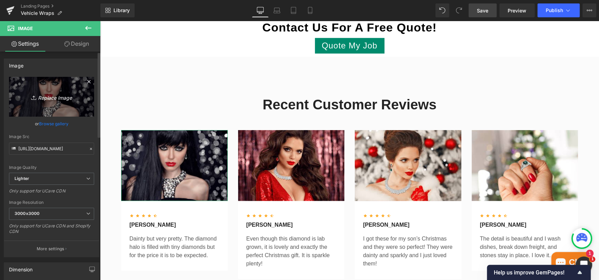
click at [63, 104] on link "Replace Image" at bounding box center [51, 97] width 85 height 40
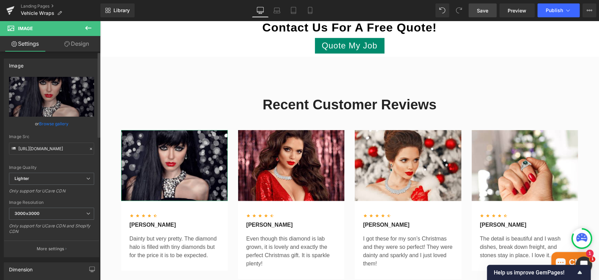
click at [59, 125] on link "Browse gallery" at bounding box center [53, 124] width 29 height 12
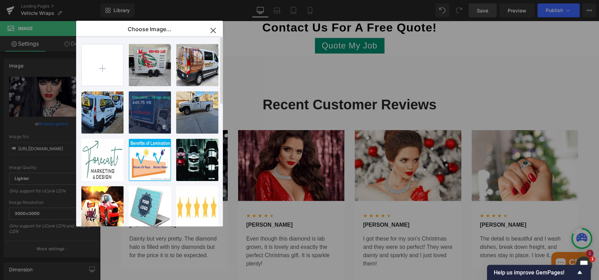
click at [140, 107] on div "Constru...Wrap.png 445.75 KB" at bounding box center [150, 112] width 42 height 42
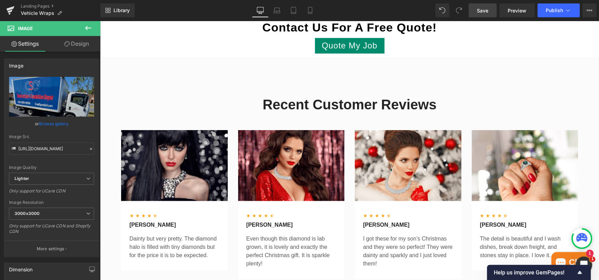
type input "[URL][DOMAIN_NAME]"
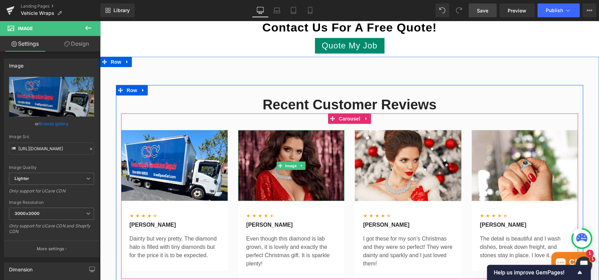
click at [275, 145] on img at bounding box center [291, 165] width 107 height 71
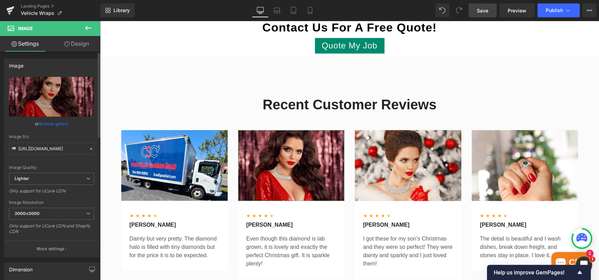
click at [62, 122] on link "Browse gallery" at bounding box center [53, 124] width 29 height 12
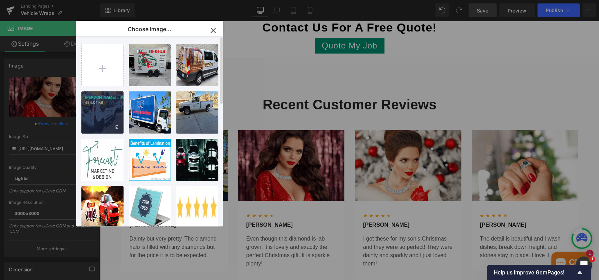
click at [102, 116] on div "[PERSON_NAME]...Wrap.png 484.01 KB" at bounding box center [102, 112] width 42 height 42
type input "[URL][DOMAIN_NAME]"
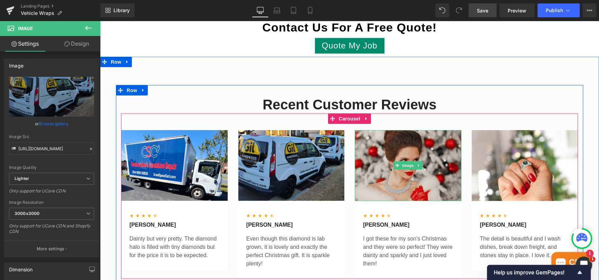
click at [390, 162] on img at bounding box center [408, 165] width 107 height 71
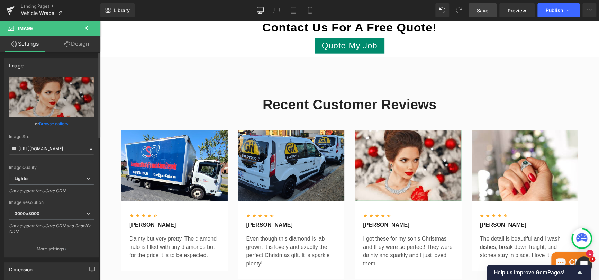
click at [62, 126] on link "Browse gallery" at bounding box center [53, 124] width 29 height 12
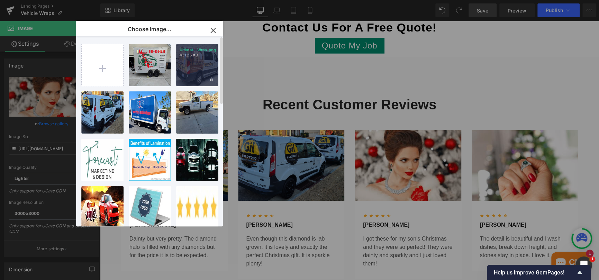
click at [192, 71] on div "Ultimat...Wrap.png 431.25 KB" at bounding box center [197, 65] width 42 height 42
type input "[URL][DOMAIN_NAME]"
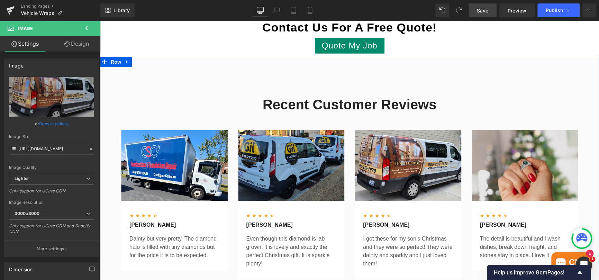
click at [516, 171] on img at bounding box center [525, 165] width 107 height 71
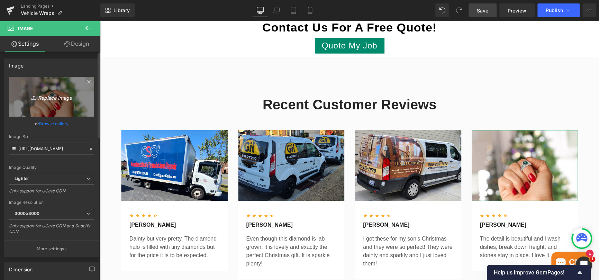
click at [58, 100] on icon "Replace Image" at bounding box center [51, 96] width 55 height 9
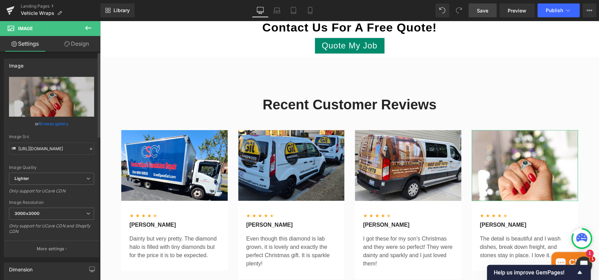
click at [57, 122] on link "Browse gallery" at bounding box center [53, 124] width 29 height 12
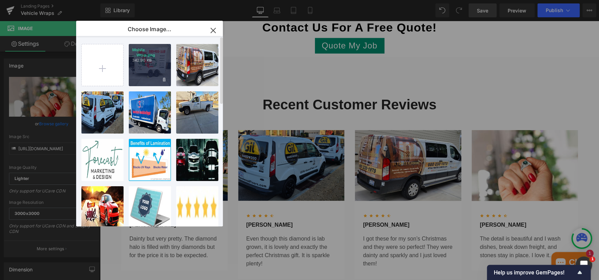
click at [143, 65] on div "Mobile ...Wrap.png 342.90 KB" at bounding box center [150, 65] width 42 height 42
type input "[URL][DOMAIN_NAME]"
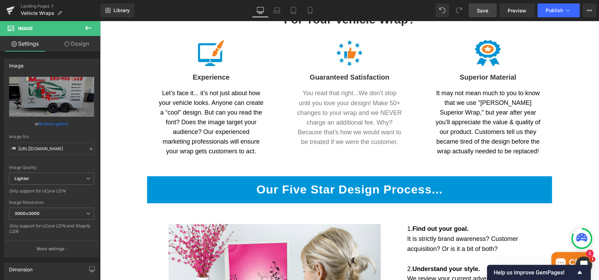
scroll to position [242, 0]
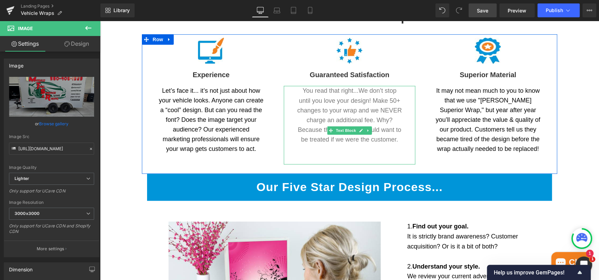
click at [342, 104] on p "You read that right...We don’t stop until you love your design! Make 50+ change…" at bounding box center [349, 115] width 105 height 58
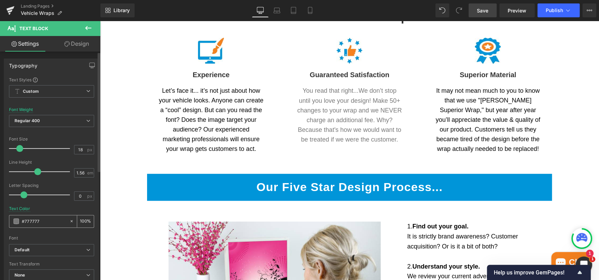
drag, startPoint x: 52, startPoint y: 218, endPoint x: 24, endPoint y: 223, distance: 28.1
click at [24, 223] on input "#777777" at bounding box center [44, 221] width 44 height 8
type input "#000"
type input "0"
type input "#0000"
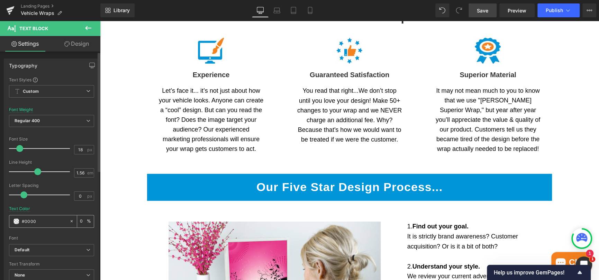
type input "100"
type input "#00000"
type input "0"
type input "#000000"
type input "100"
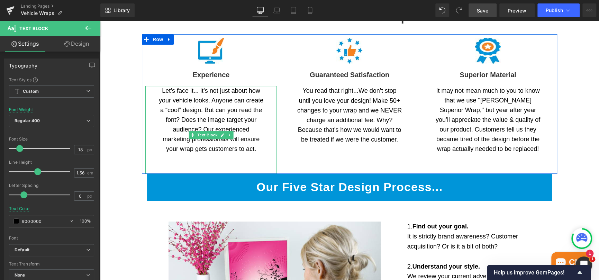
click at [146, 147] on div "Let’s face it... it’s not just about how your vehicle looks. Anyone can create …" at bounding box center [211, 130] width 132 height 88
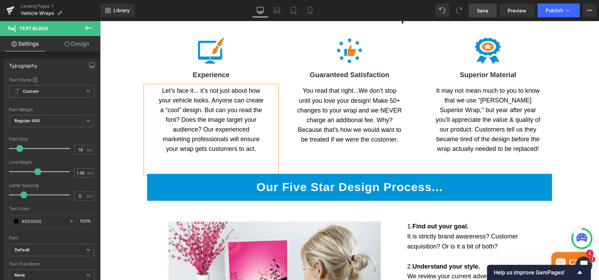
click at [481, 9] on span "Save" at bounding box center [482, 10] width 11 height 7
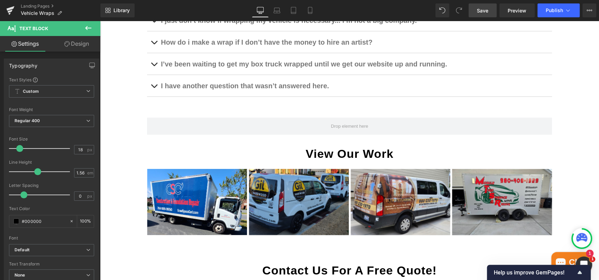
scroll to position [900, 0]
